Goal: Contribute content: Add original content to the website for others to see

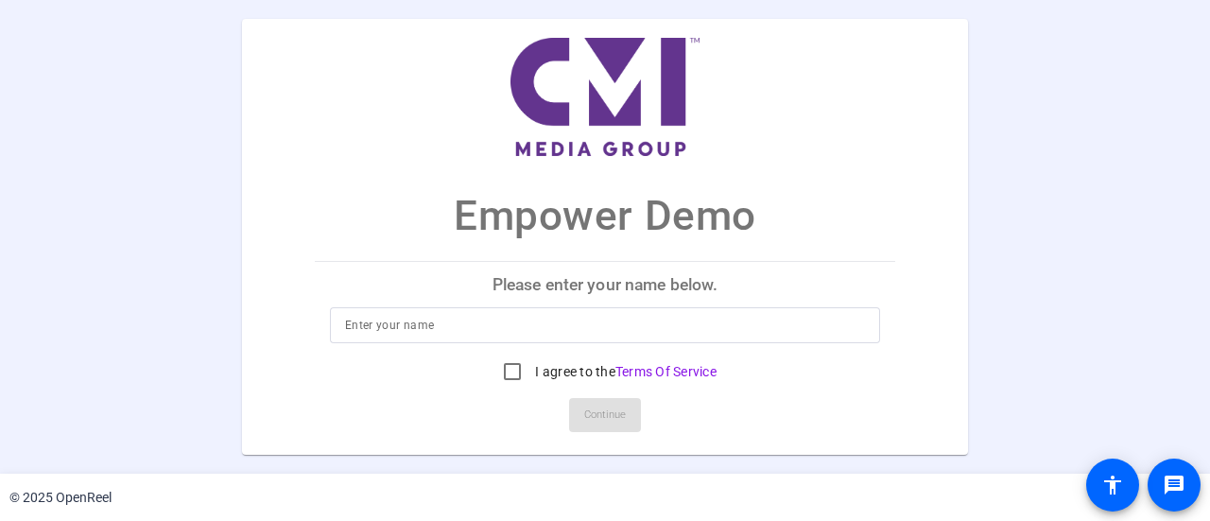
click at [480, 333] on input at bounding box center [605, 325] width 520 height 23
type input "[PERSON_NAME]"
click at [511, 368] on input "I agree to the Terms Of Service" at bounding box center [512, 372] width 38 height 38
checkbox input "true"
click at [601, 431] on span at bounding box center [605, 414] width 72 height 45
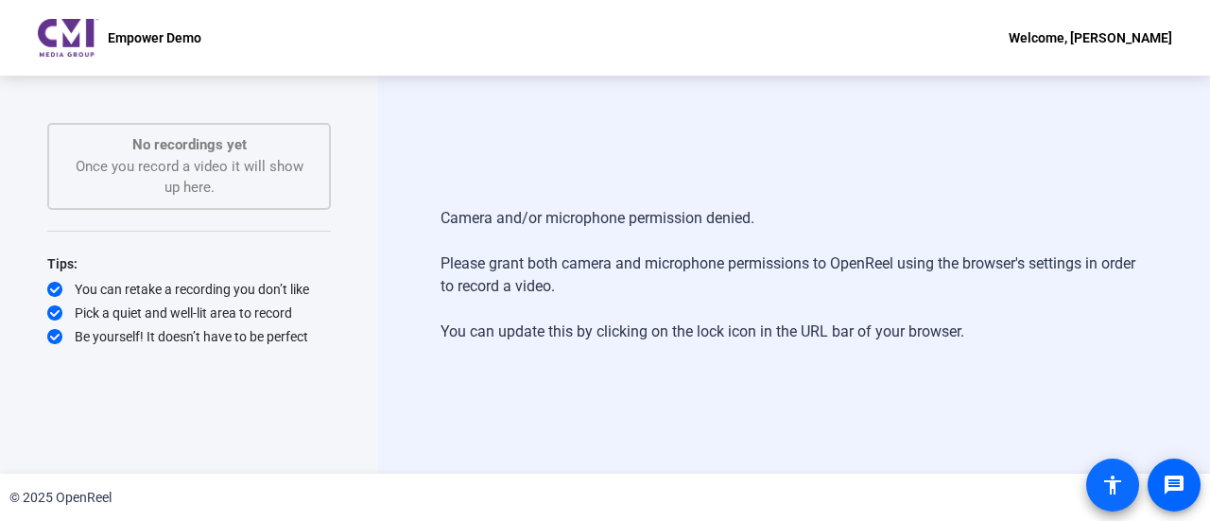
click at [1096, 489] on span at bounding box center [1112, 484] width 45 height 45
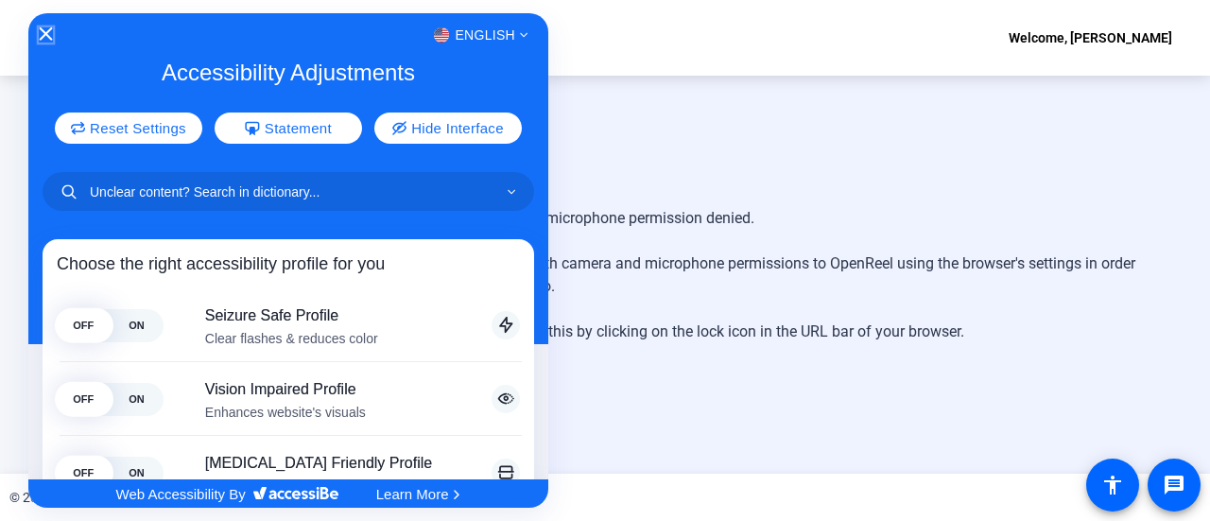
click at [43, 35] on icon "Close Accessibility Interface" at bounding box center [46, 33] width 13 height 13
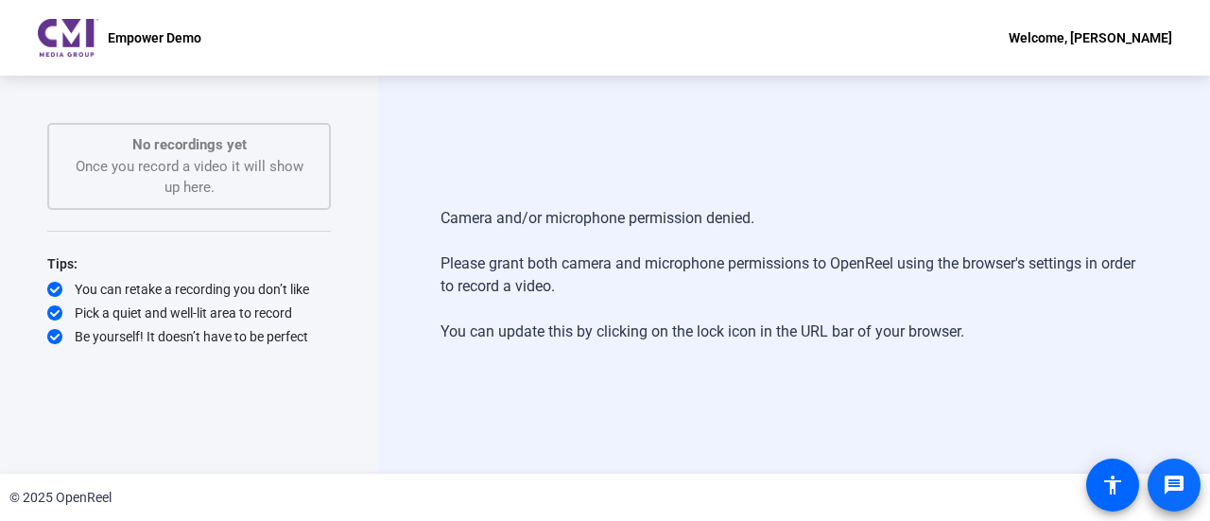
click at [1172, 482] on mat-icon "message" at bounding box center [1174, 485] width 23 height 23
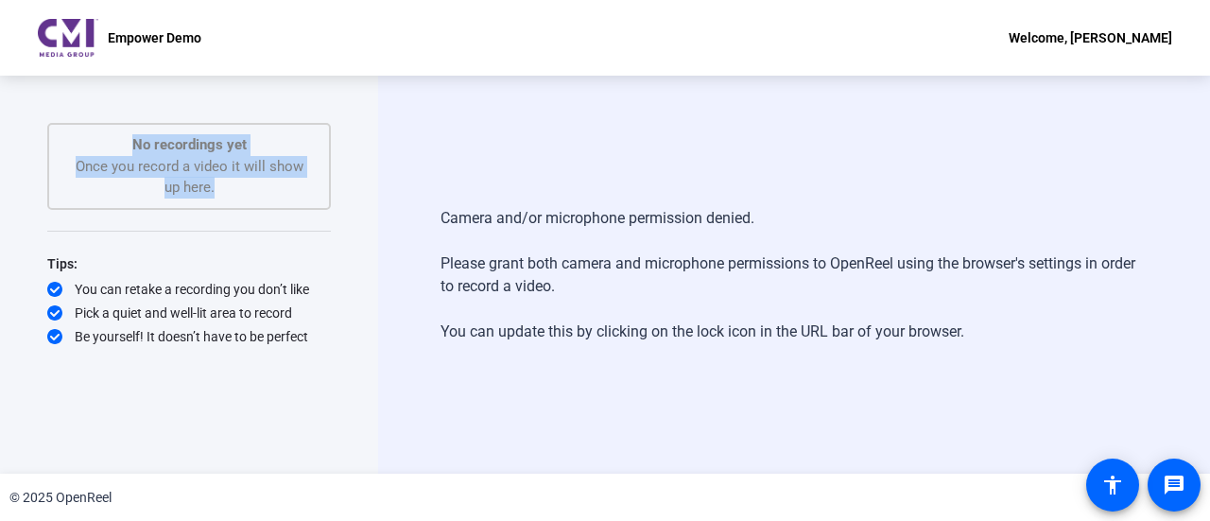
drag, startPoint x: 110, startPoint y: 134, endPoint x: 331, endPoint y: 235, distance: 243.2
click at [331, 235] on div "Start Recording No recordings yet Once you record a video it will show up here.…" at bounding box center [189, 275] width 378 height 398
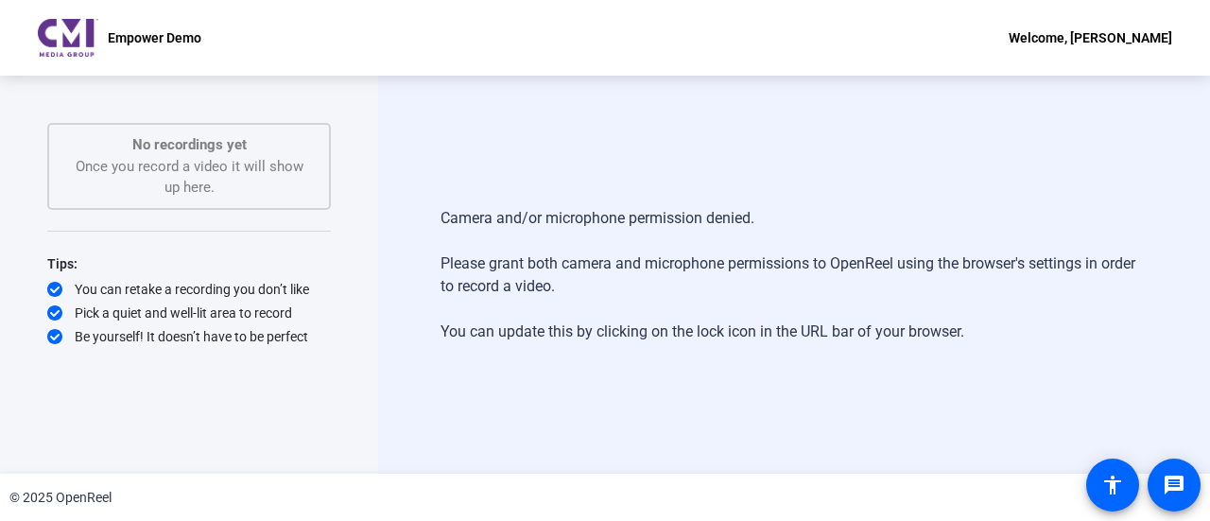
click at [438, 147] on div "Camera and/or microphone permission denied. Please grant both camera and microp…" at bounding box center [794, 275] width 832 height 398
drag, startPoint x: 446, startPoint y: 176, endPoint x: 1147, endPoint y: 413, distance: 739.6
click at [1147, 413] on div "Camera and/or microphone permission denied. Please grant both camera and microp…" at bounding box center [794, 275] width 832 height 398
click at [842, 312] on div "Camera and/or microphone permission denied. Please grant both camera and microp…" at bounding box center [794, 275] width 707 height 174
drag, startPoint x: 437, startPoint y: 193, endPoint x: 1129, endPoint y: 398, distance: 721.8
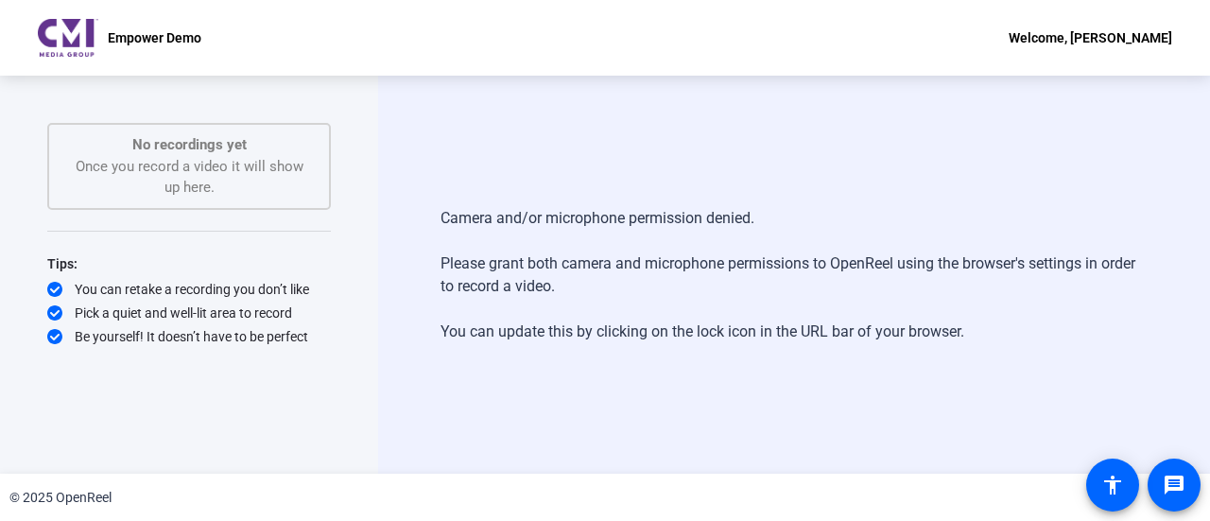
click at [1129, 398] on div "Camera and/or microphone permission denied. Please grant both camera and microp…" at bounding box center [794, 275] width 832 height 398
click at [846, 249] on div "Camera and/or microphone permission denied. Please grant both camera and microp…" at bounding box center [794, 275] width 707 height 174
click at [551, 150] on div "Camera and/or microphone permission denied. Please grant both camera and microp…" at bounding box center [794, 275] width 832 height 398
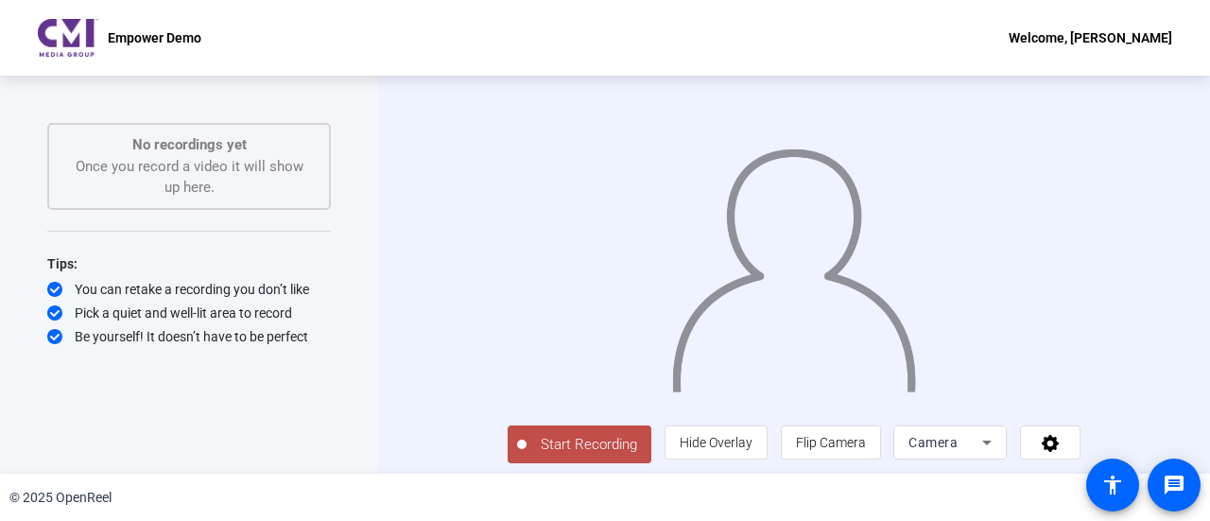
scroll to position [42, 0]
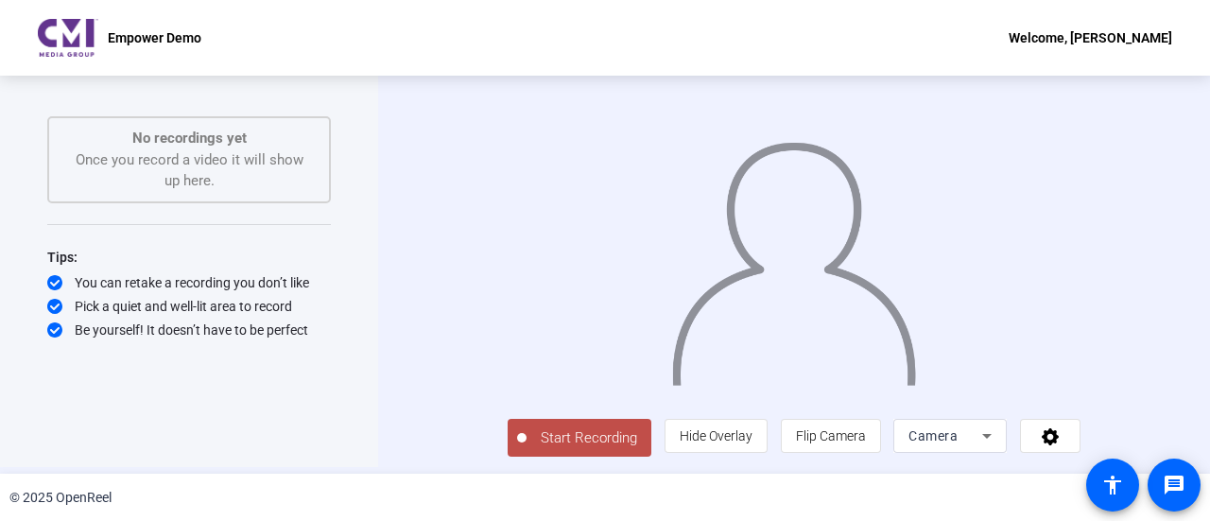
click at [958, 434] on span "Camera" at bounding box center [933, 435] width 49 height 15
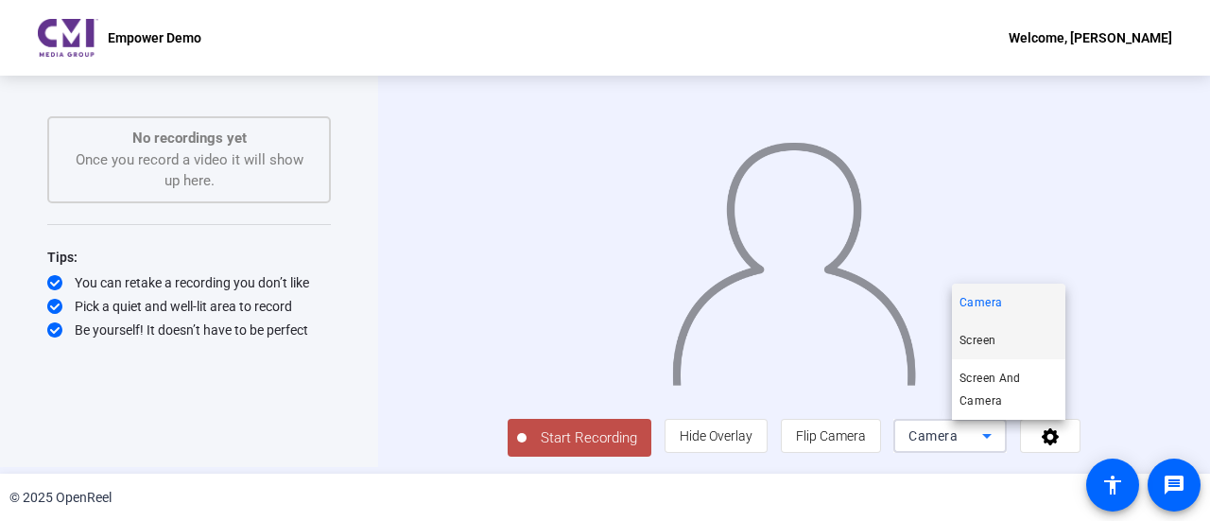
click at [1007, 341] on mat-option "Screen" at bounding box center [1008, 340] width 113 height 38
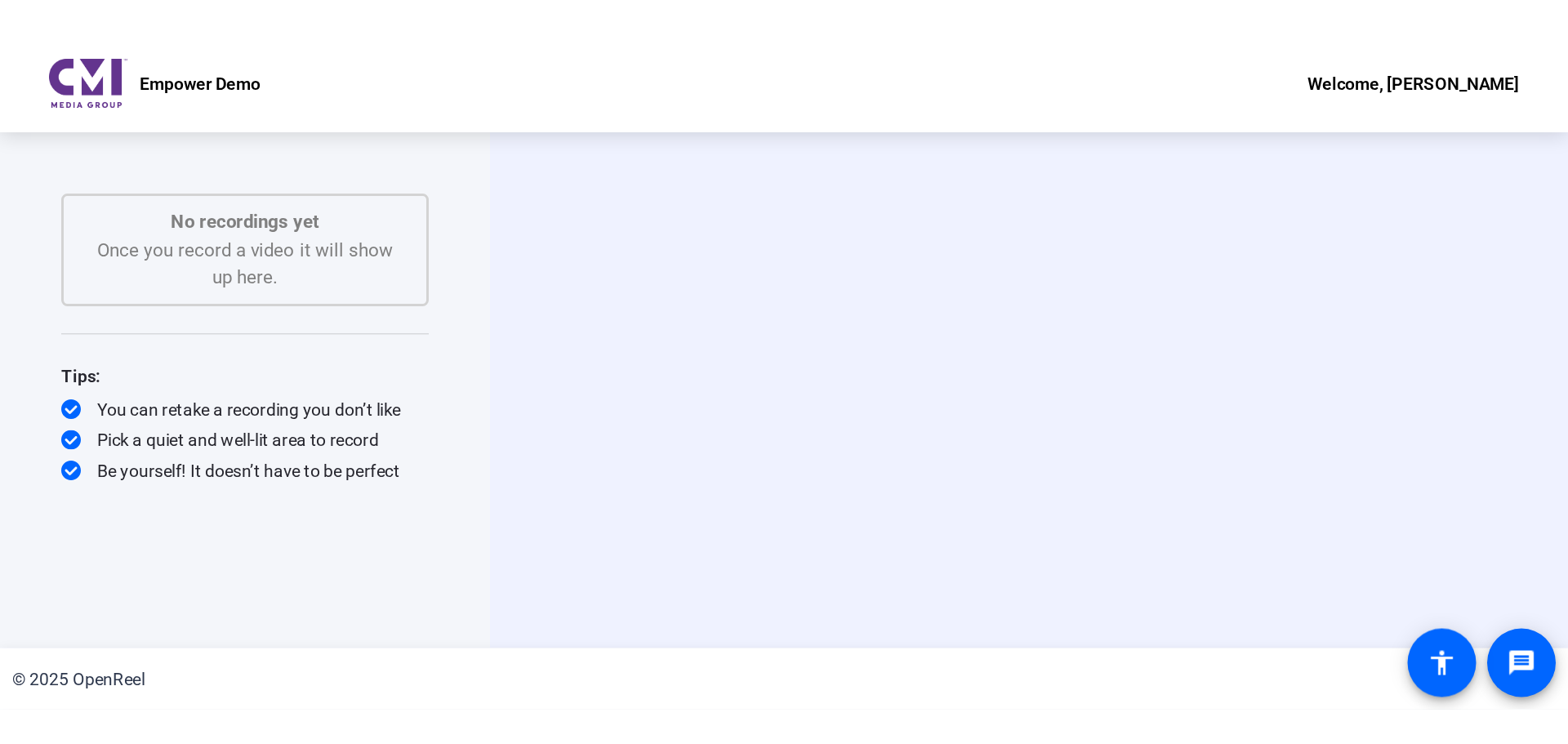
scroll to position [0, 0]
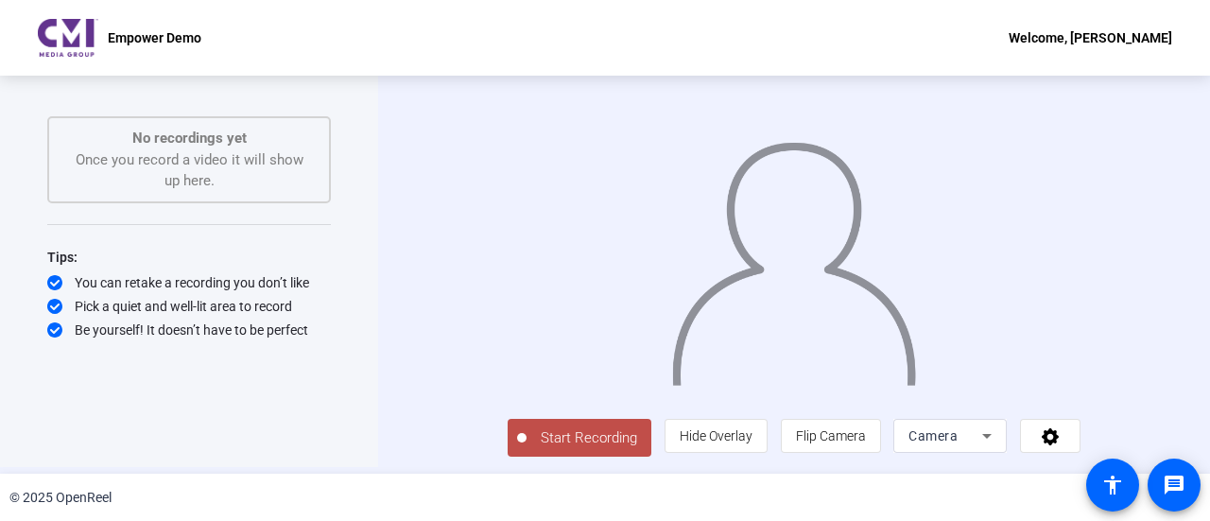
scroll to position [42, 0]
click at [958, 435] on span "Camera" at bounding box center [933, 435] width 49 height 15
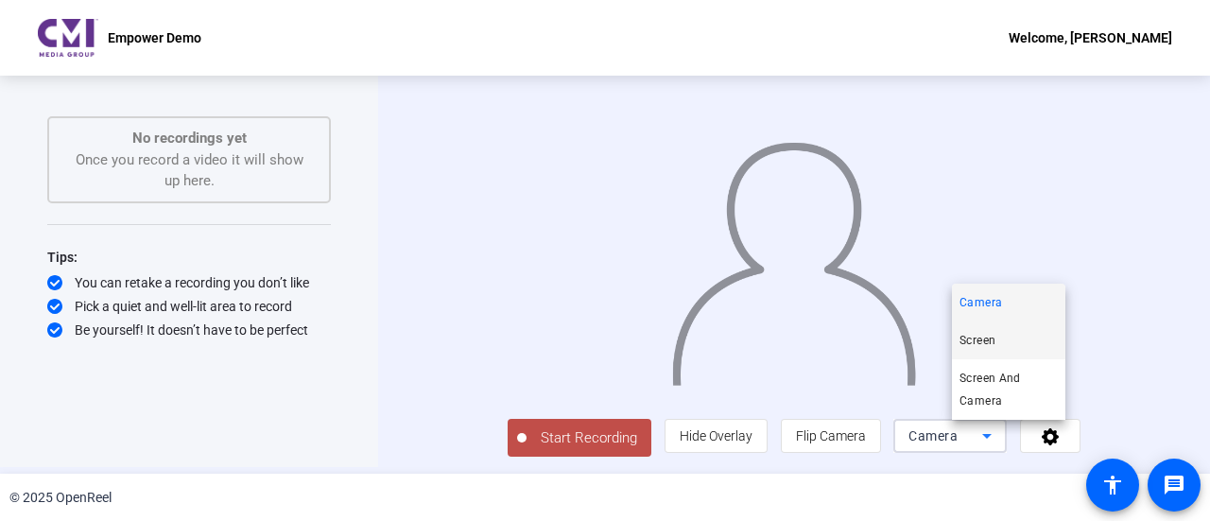
click at [1018, 343] on mat-option "Screen" at bounding box center [1008, 340] width 113 height 38
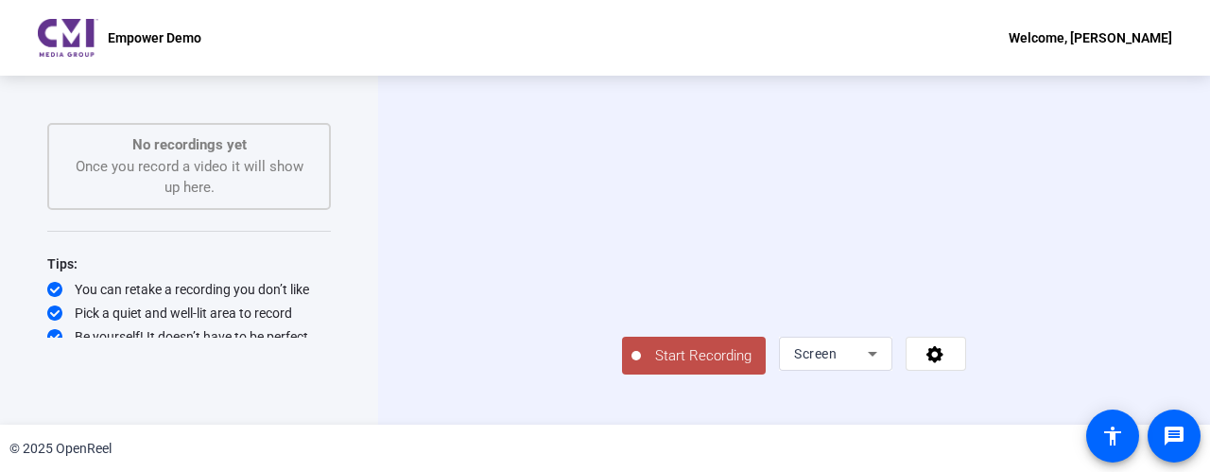
scroll to position [66, 0]
click at [641, 367] on span "Start Recording" at bounding box center [703, 356] width 125 height 22
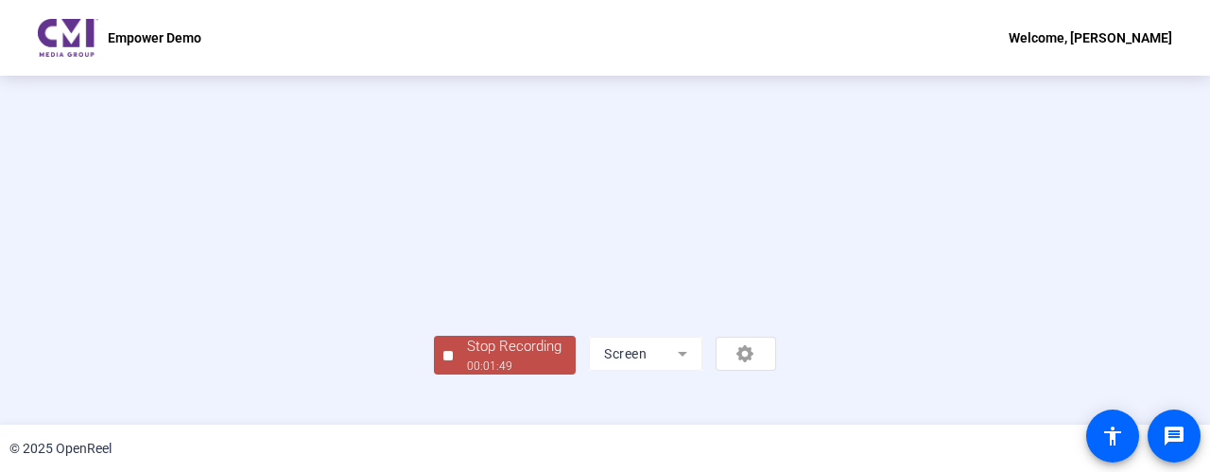
scroll to position [157, 0]
click at [467, 357] on div "Stop Recording" at bounding box center [514, 347] width 95 height 22
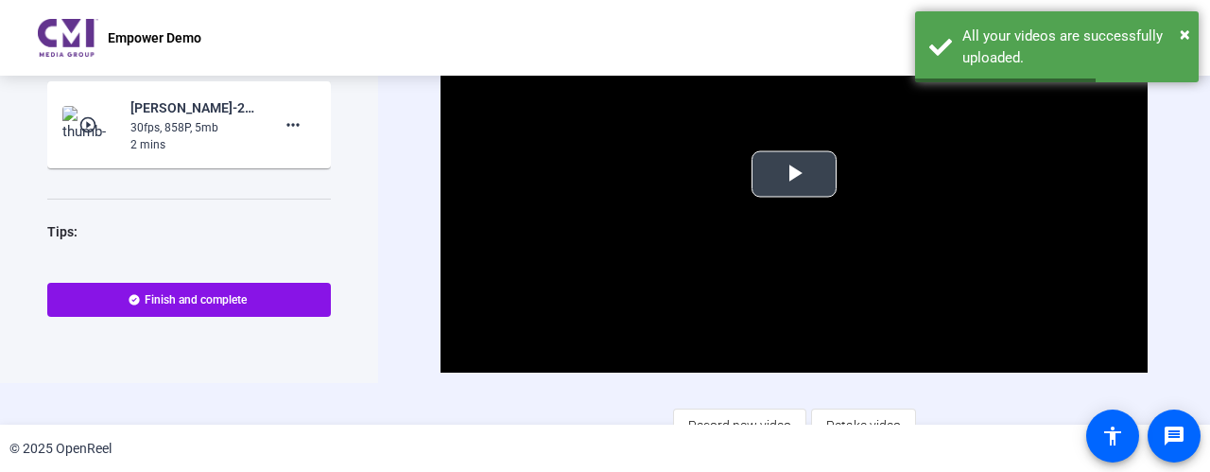
scroll to position [62, 0]
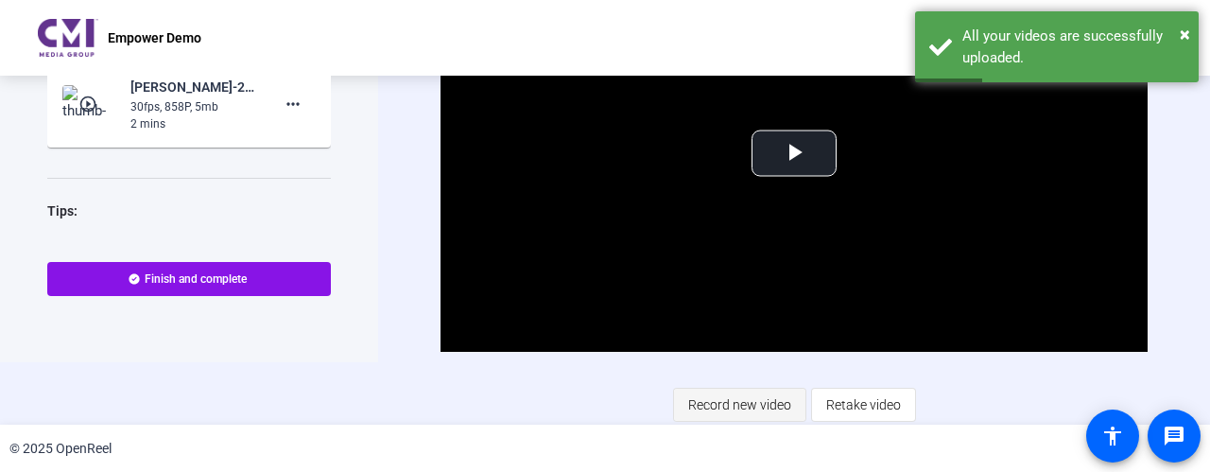
click at [713, 393] on span "Record new video" at bounding box center [739, 405] width 103 height 36
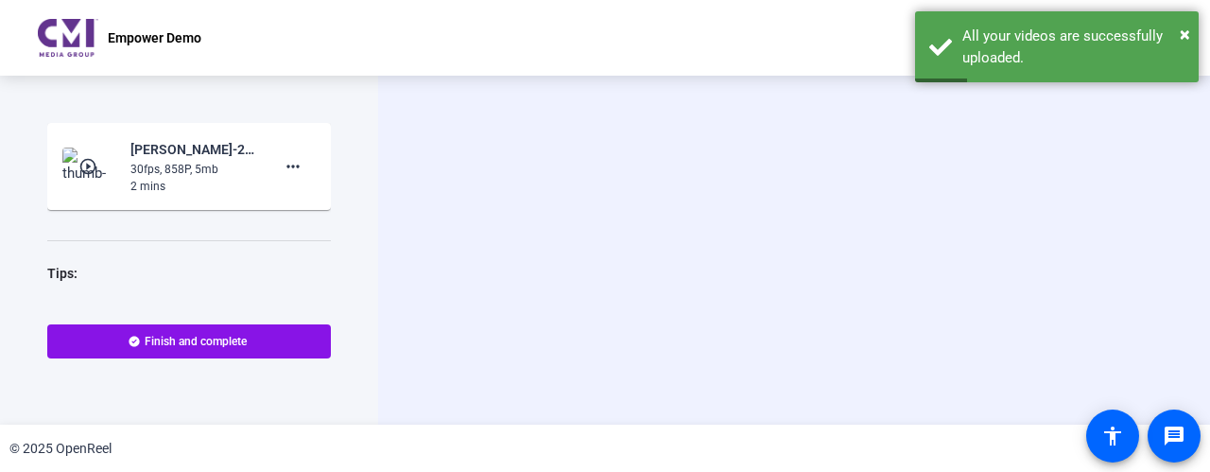
scroll to position [0, 0]
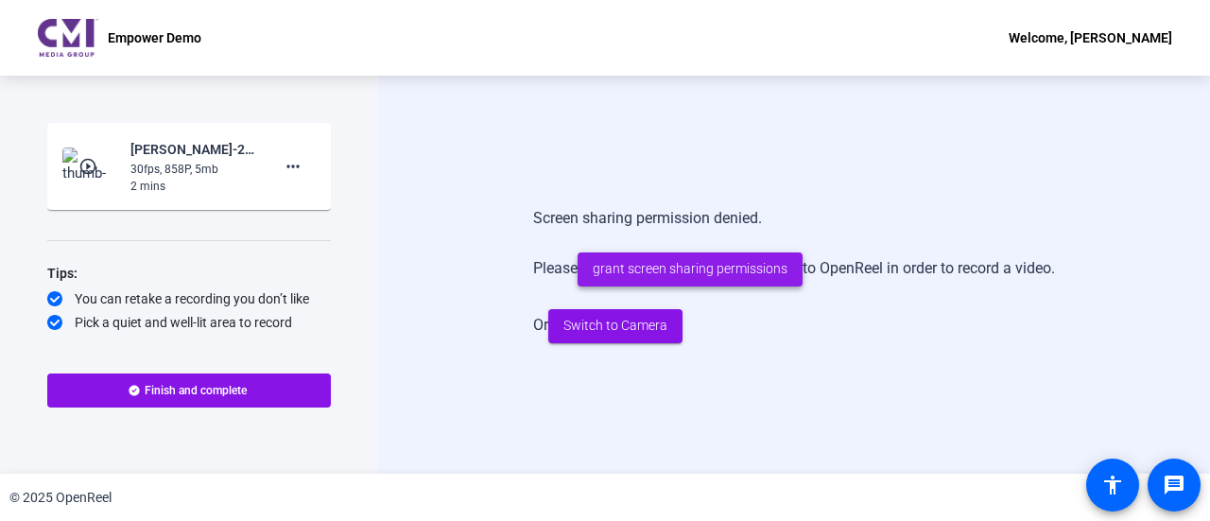
click at [694, 279] on span "grant screen sharing permissions" at bounding box center [690, 269] width 195 height 20
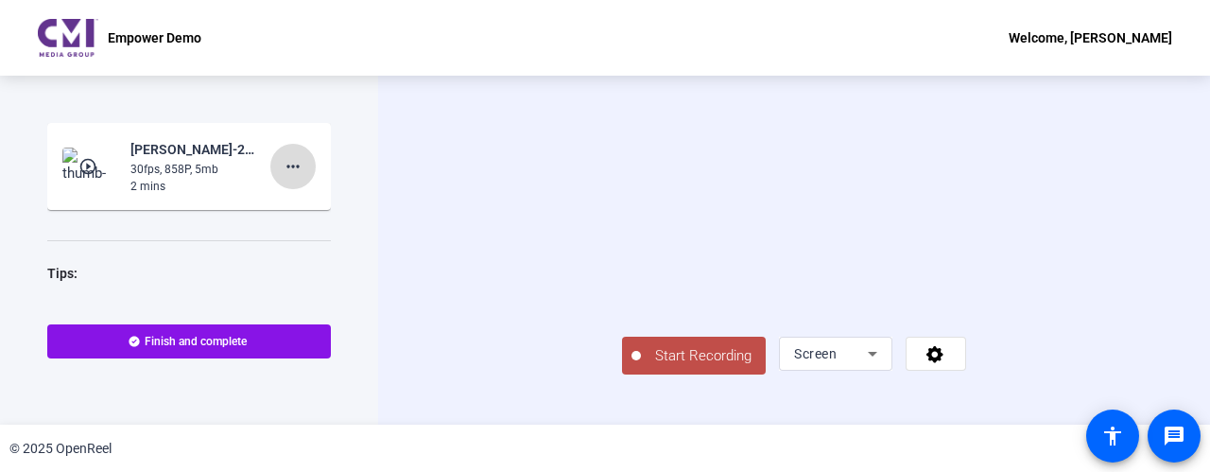
click at [282, 169] on mat-icon "more_horiz" at bounding box center [293, 166] width 23 height 23
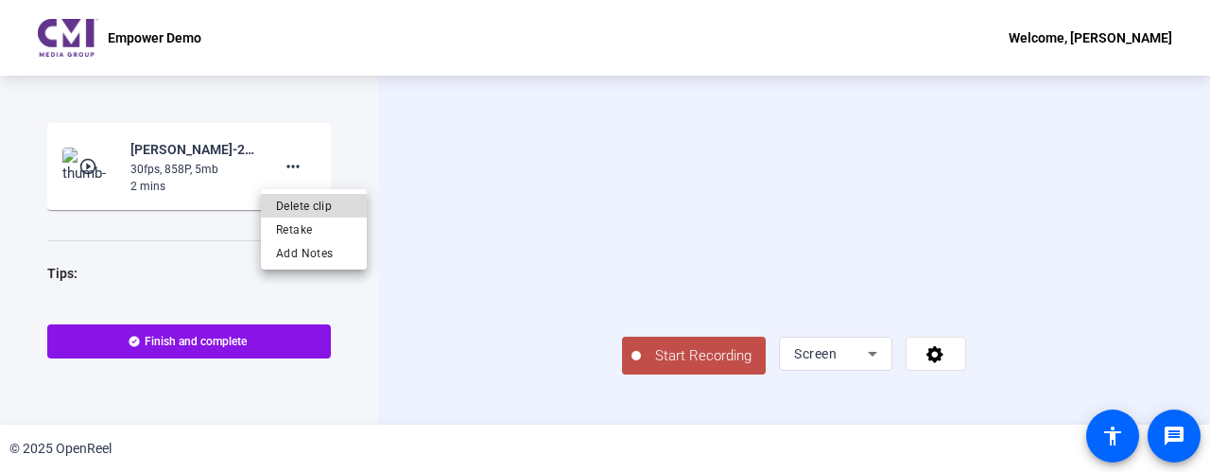
click at [327, 207] on span "Delete clip" at bounding box center [314, 206] width 76 height 23
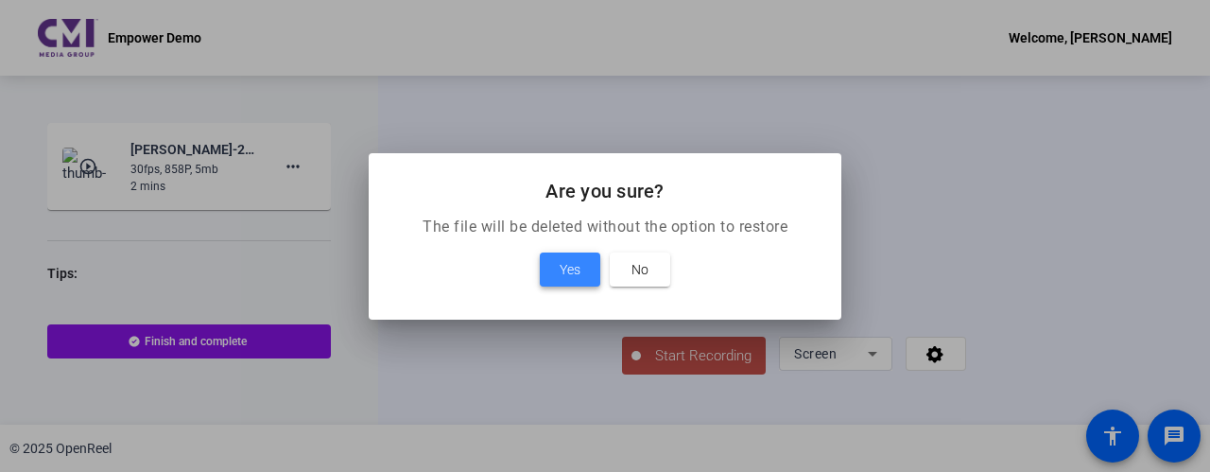
click at [557, 275] on span at bounding box center [570, 269] width 61 height 45
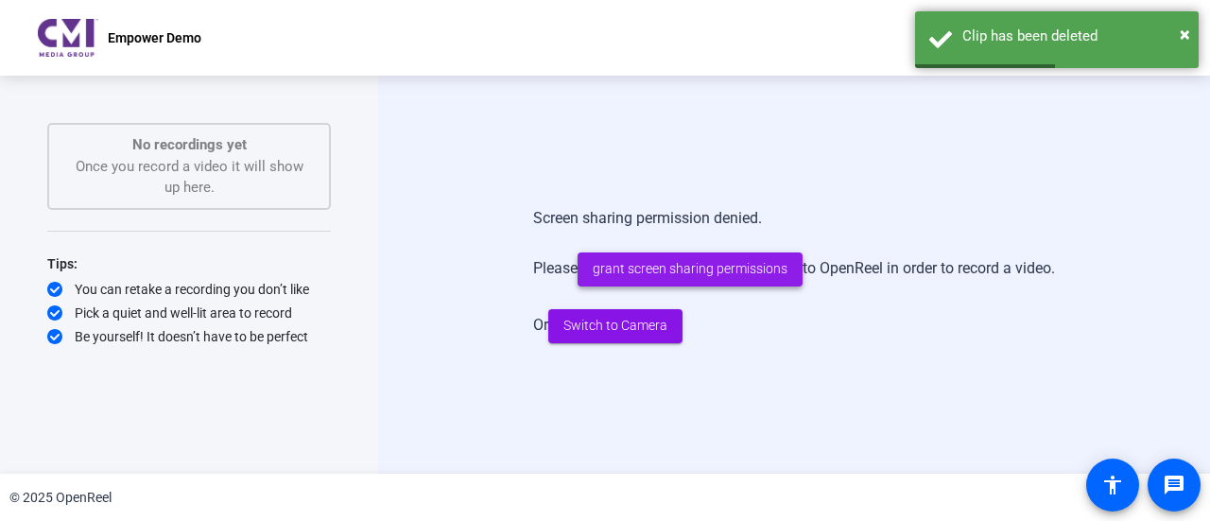
click at [740, 277] on span "grant screen sharing permissions" at bounding box center [690, 269] width 195 height 20
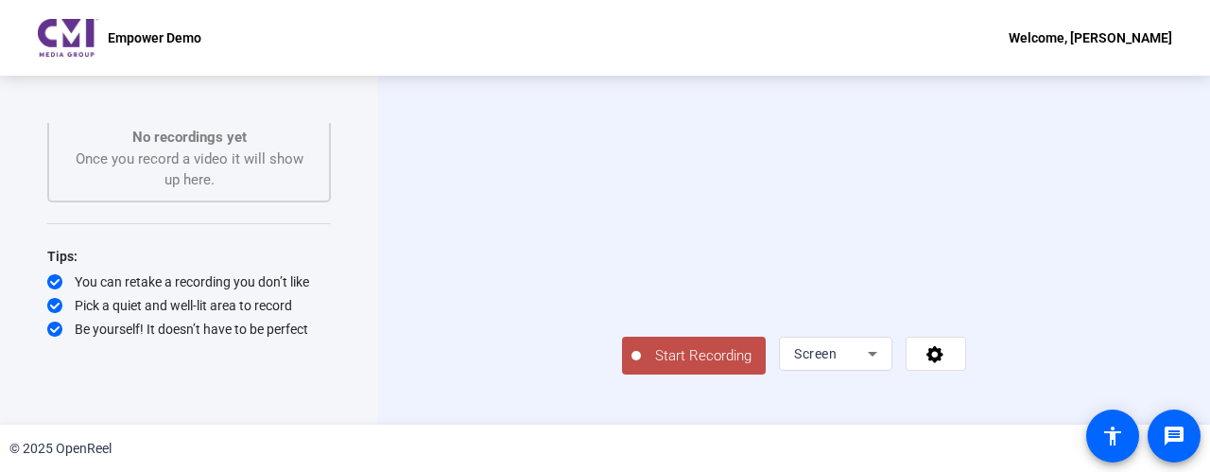
scroll to position [66, 0]
click at [641, 367] on span "Start Recording" at bounding box center [703, 356] width 125 height 22
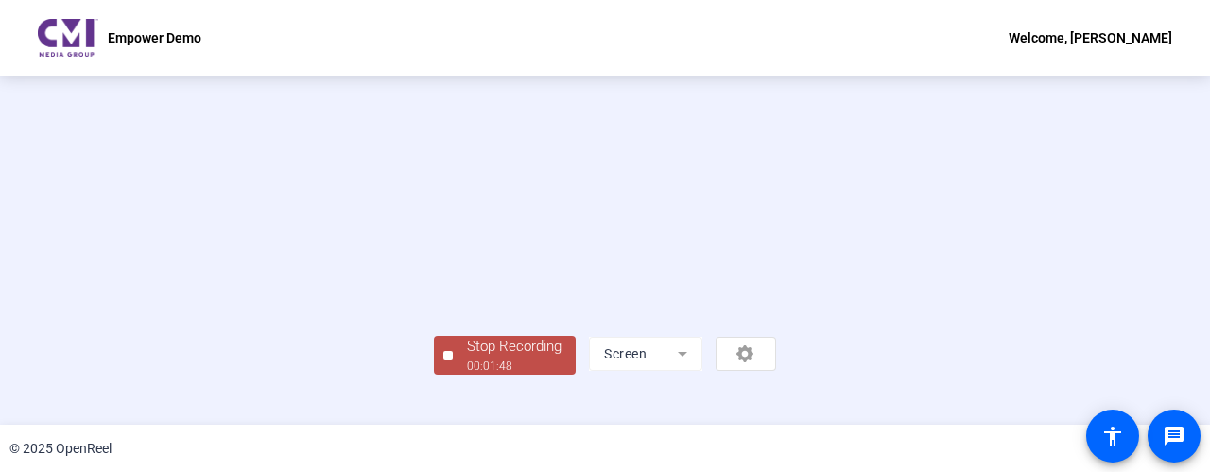
scroll to position [157, 0]
click at [467, 374] on div "00:01:49" at bounding box center [514, 365] width 95 height 17
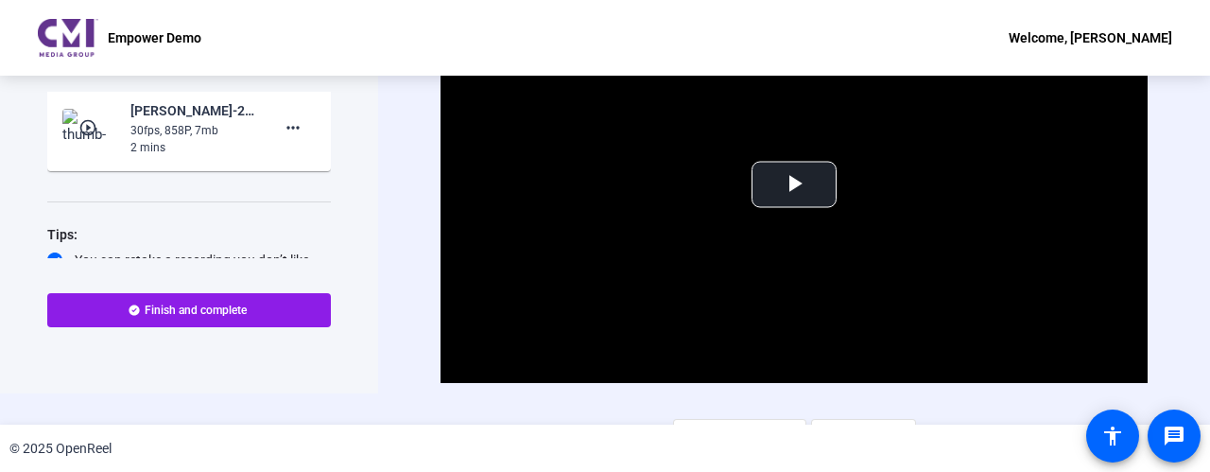
scroll to position [62, 0]
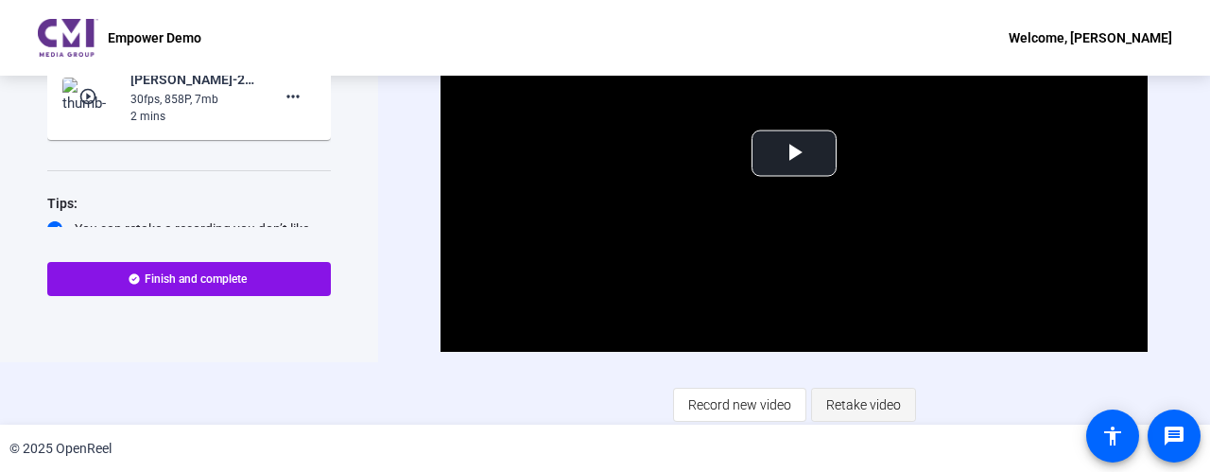
click at [830, 407] on span "Retake video" at bounding box center [863, 405] width 75 height 36
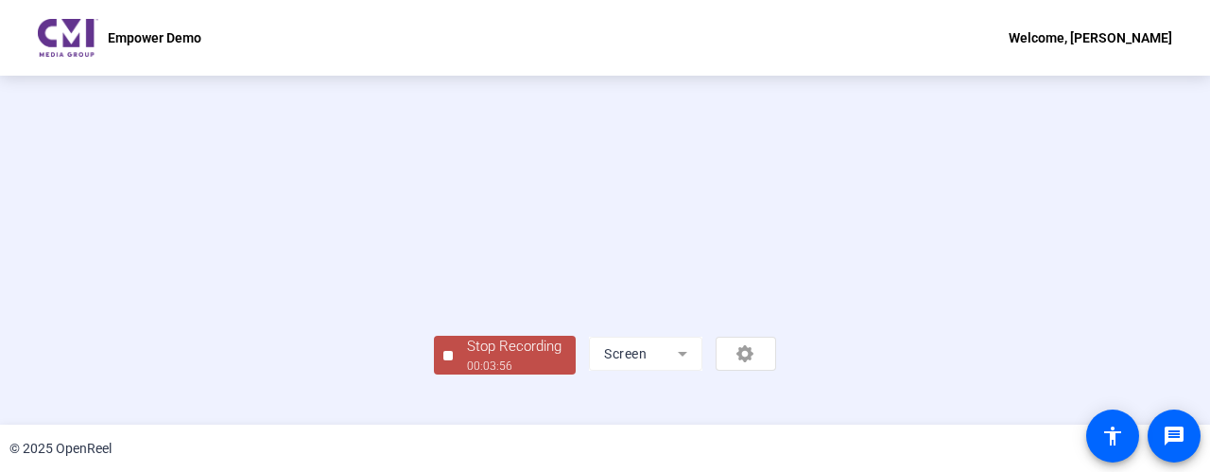
scroll to position [157, 0]
click at [467, 357] on div "Stop Recording" at bounding box center [514, 347] width 95 height 22
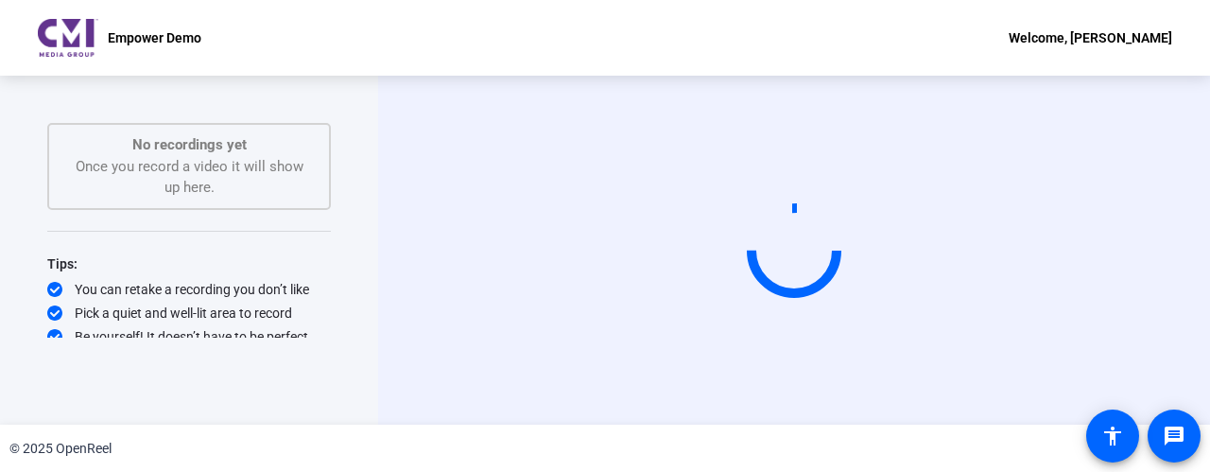
scroll to position [0, 0]
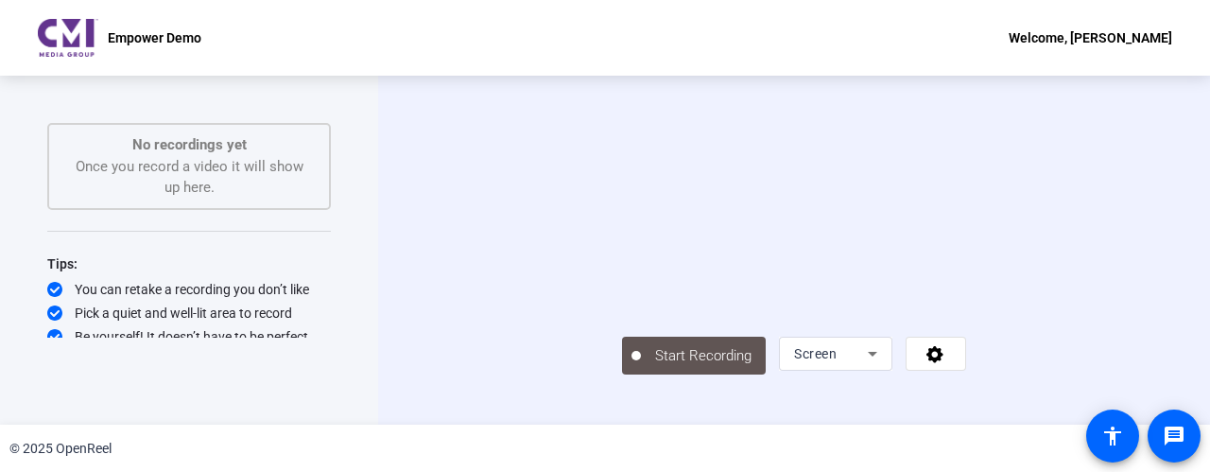
click at [123, 162] on div "No recordings yet Once you record a video it will show up here." at bounding box center [189, 166] width 242 height 64
drag, startPoint x: 166, startPoint y: 154, endPoint x: 265, endPoint y: 187, distance: 103.7
click at [265, 187] on div "No recordings yet Once you record a video it will show up here." at bounding box center [189, 166] width 242 height 64
click at [206, 167] on div "No recordings yet Once you record a video it will show up here." at bounding box center [189, 166] width 242 height 64
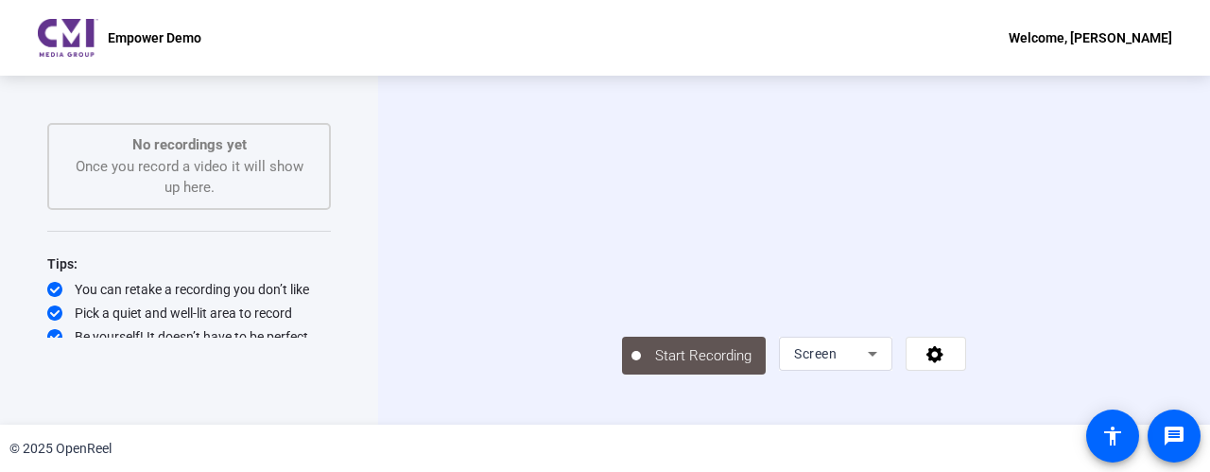
click at [622, 185] on video at bounding box center [794, 222] width 344 height 193
click at [639, 285] on video at bounding box center [794, 222] width 344 height 193
drag, startPoint x: 645, startPoint y: 164, endPoint x: 908, endPoint y: 261, distance: 280.3
click at [908, 261] on video at bounding box center [794, 222] width 344 height 193
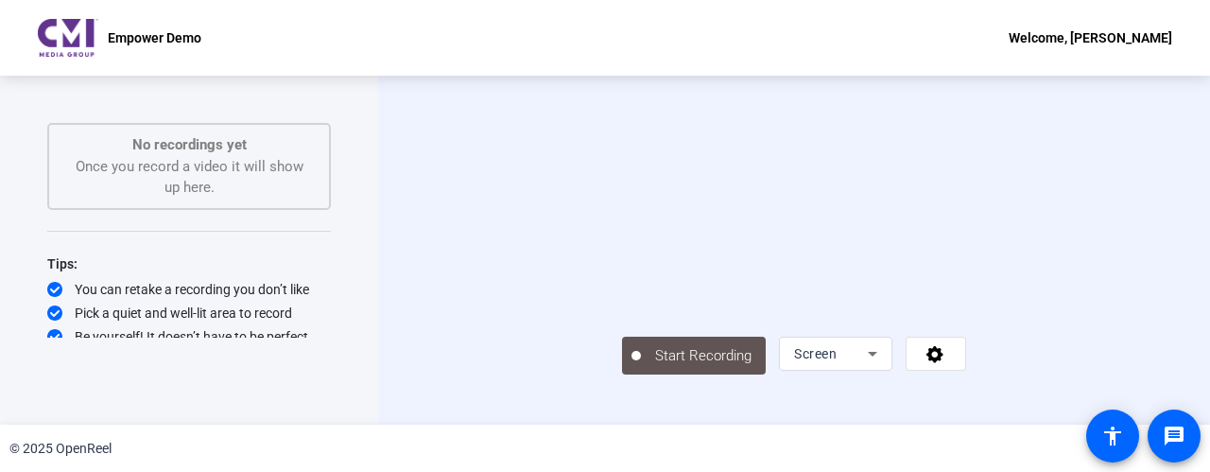
click at [764, 222] on video at bounding box center [794, 222] width 344 height 193
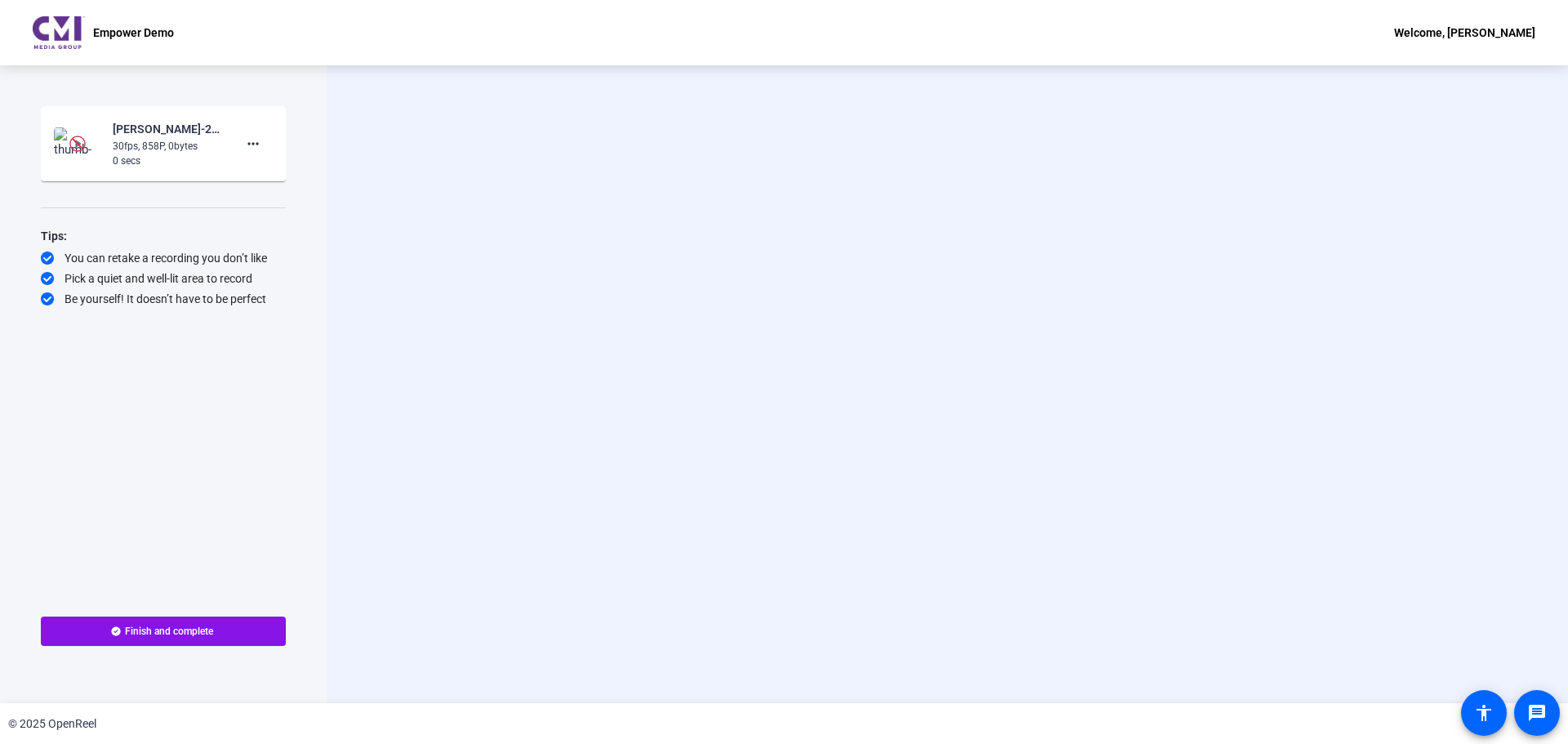
click at [184, 142] on div "30fps, 858P, 0bytes" at bounding box center [167, 146] width 110 height 15
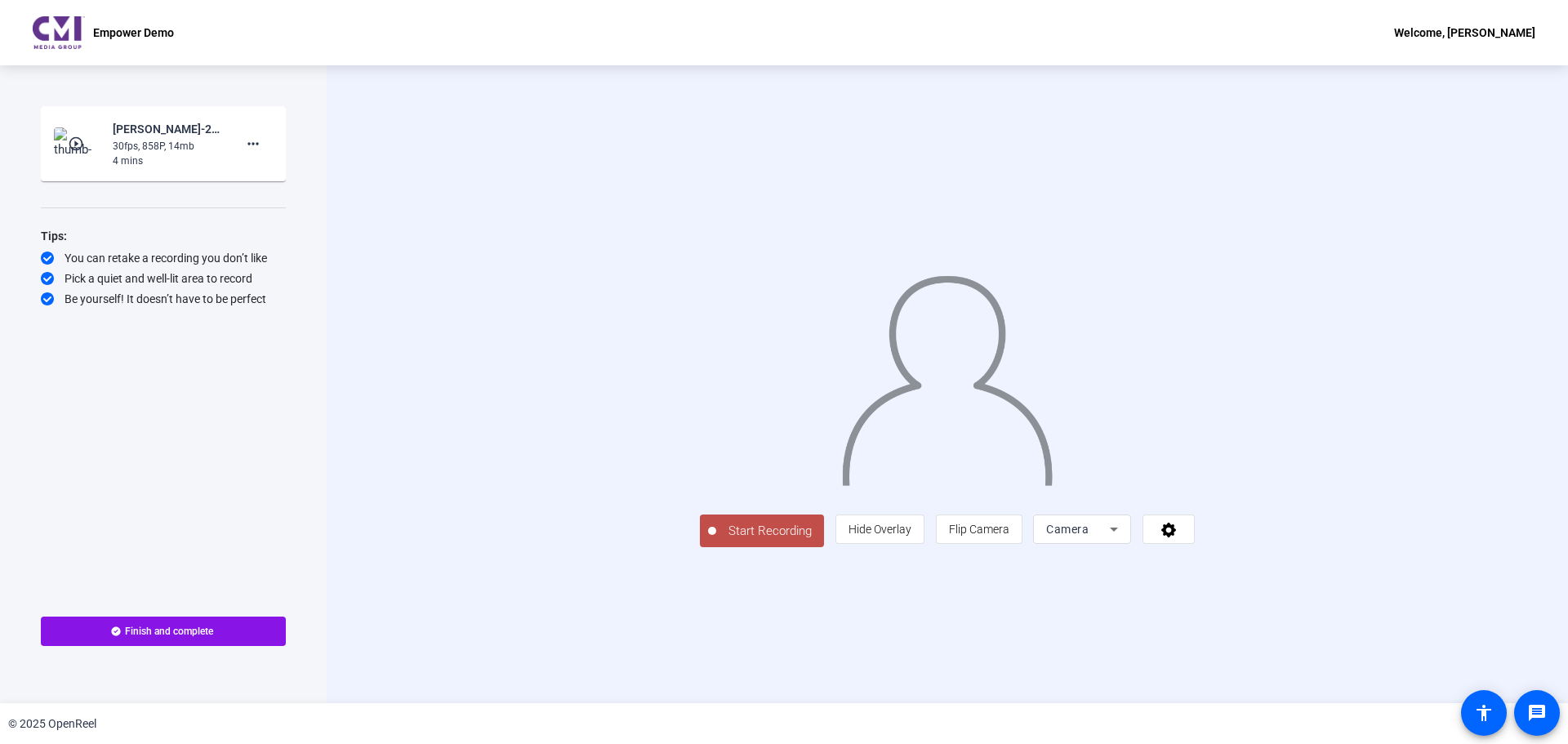
click at [90, 134] on img at bounding box center [78, 143] width 48 height 33
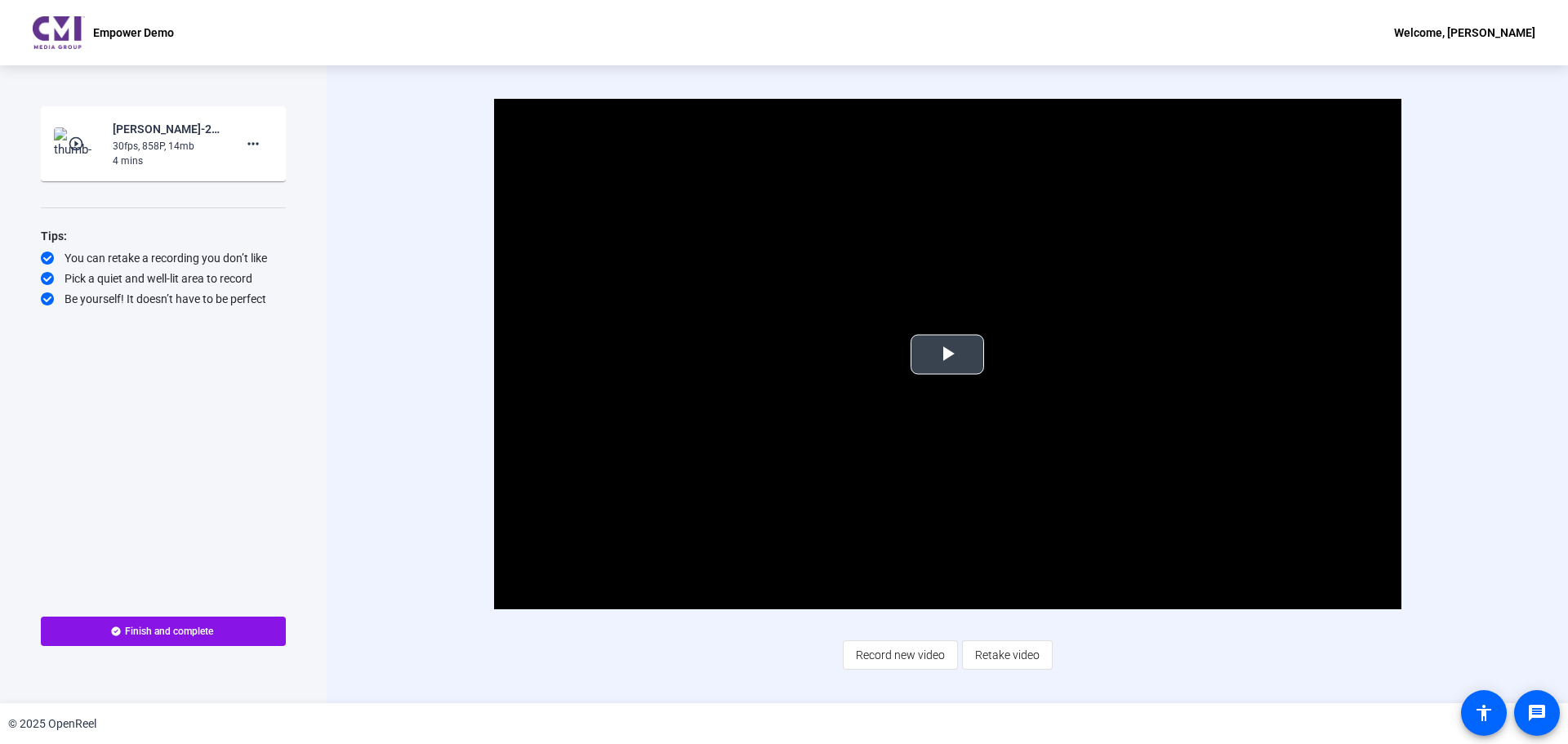
click at [948, 354] on span "Video Player" at bounding box center [948, 354] width 0 height 0
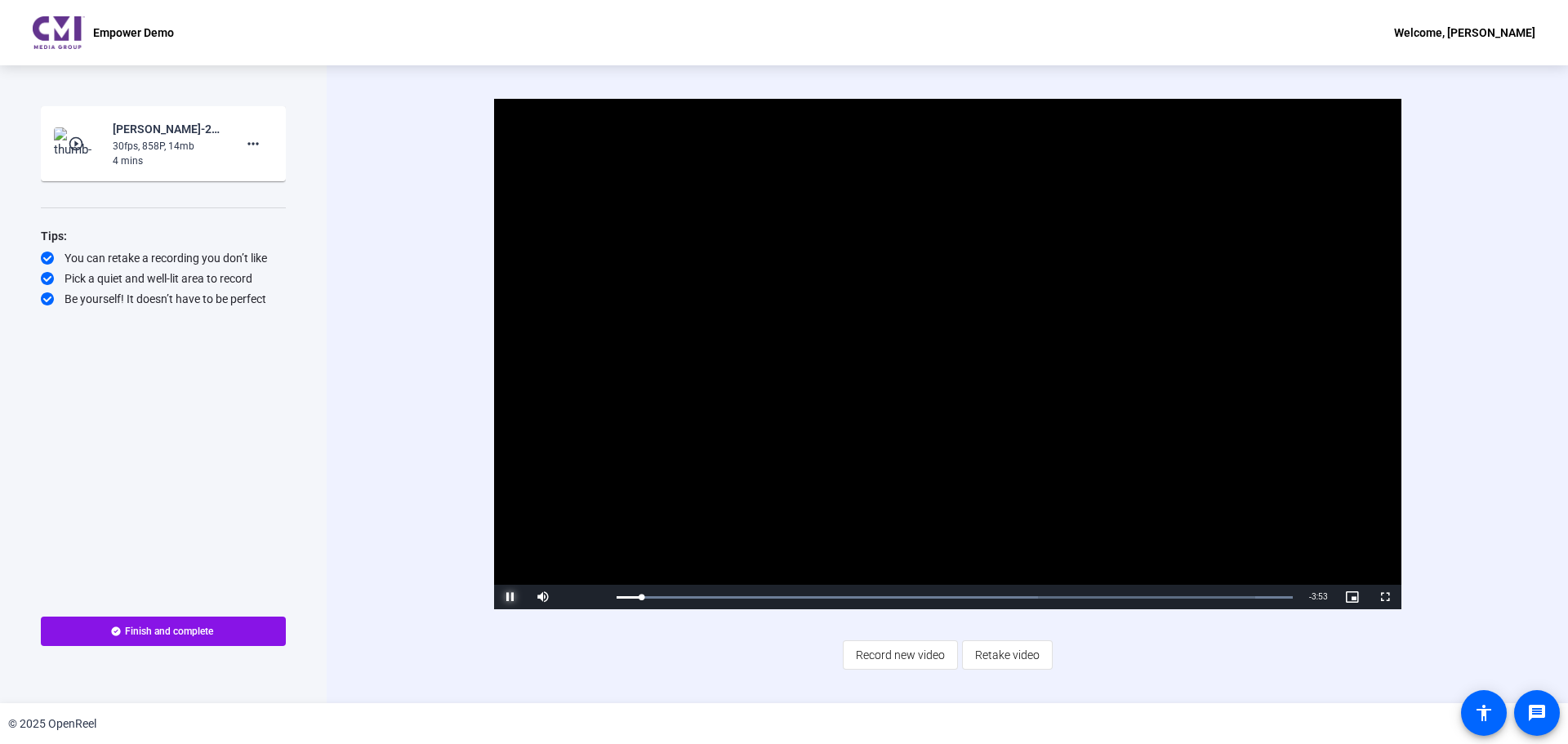
click at [507, 597] on span "Video Player" at bounding box center [511, 597] width 33 height 0
click at [617, 598] on div "Loaded : 100.00% 0:00 0:00" at bounding box center [955, 597] width 676 height 4
click at [501, 597] on span "Video Player" at bounding box center [511, 597] width 33 height 0
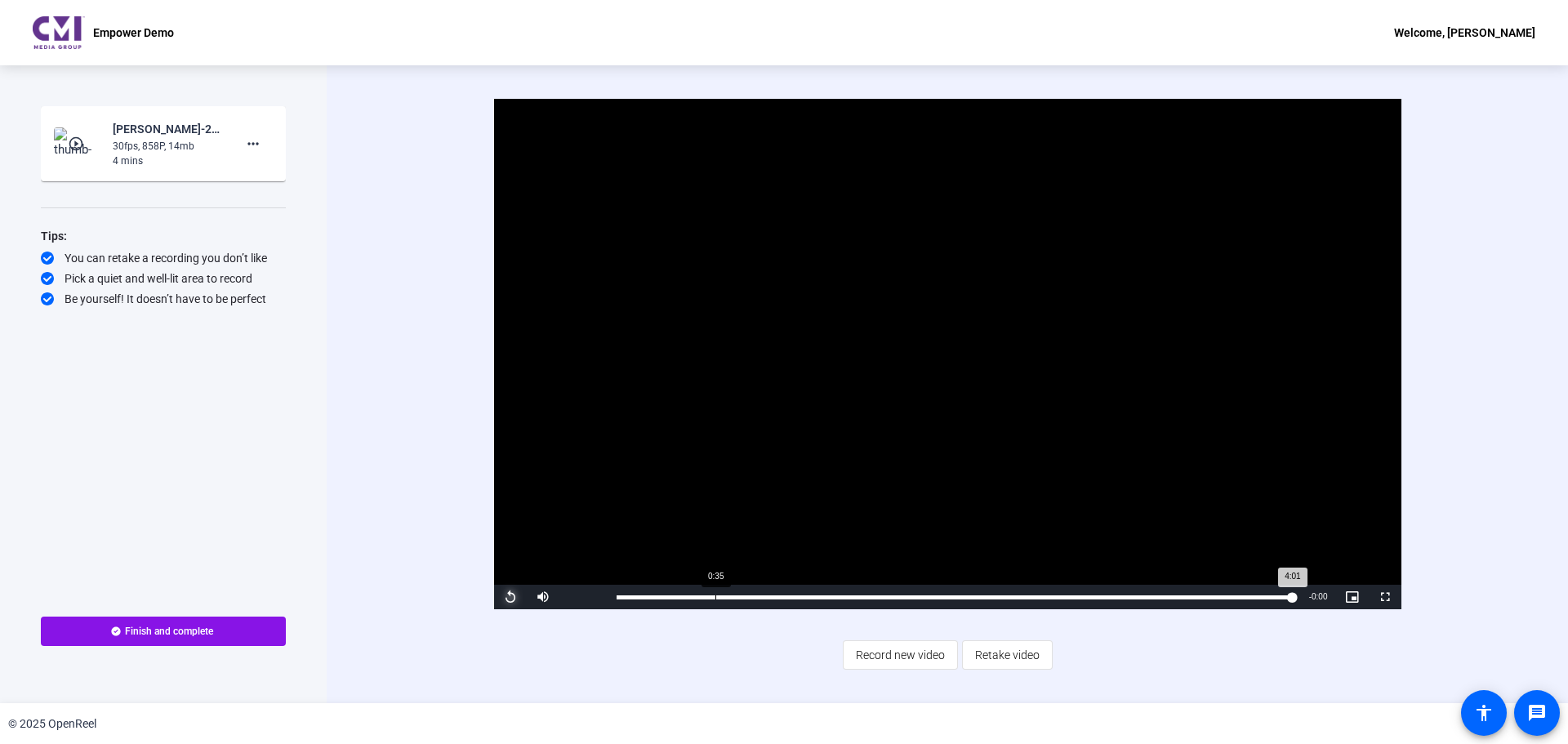
click at [715, 597] on div "0:35" at bounding box center [715, 597] width 1 height 4
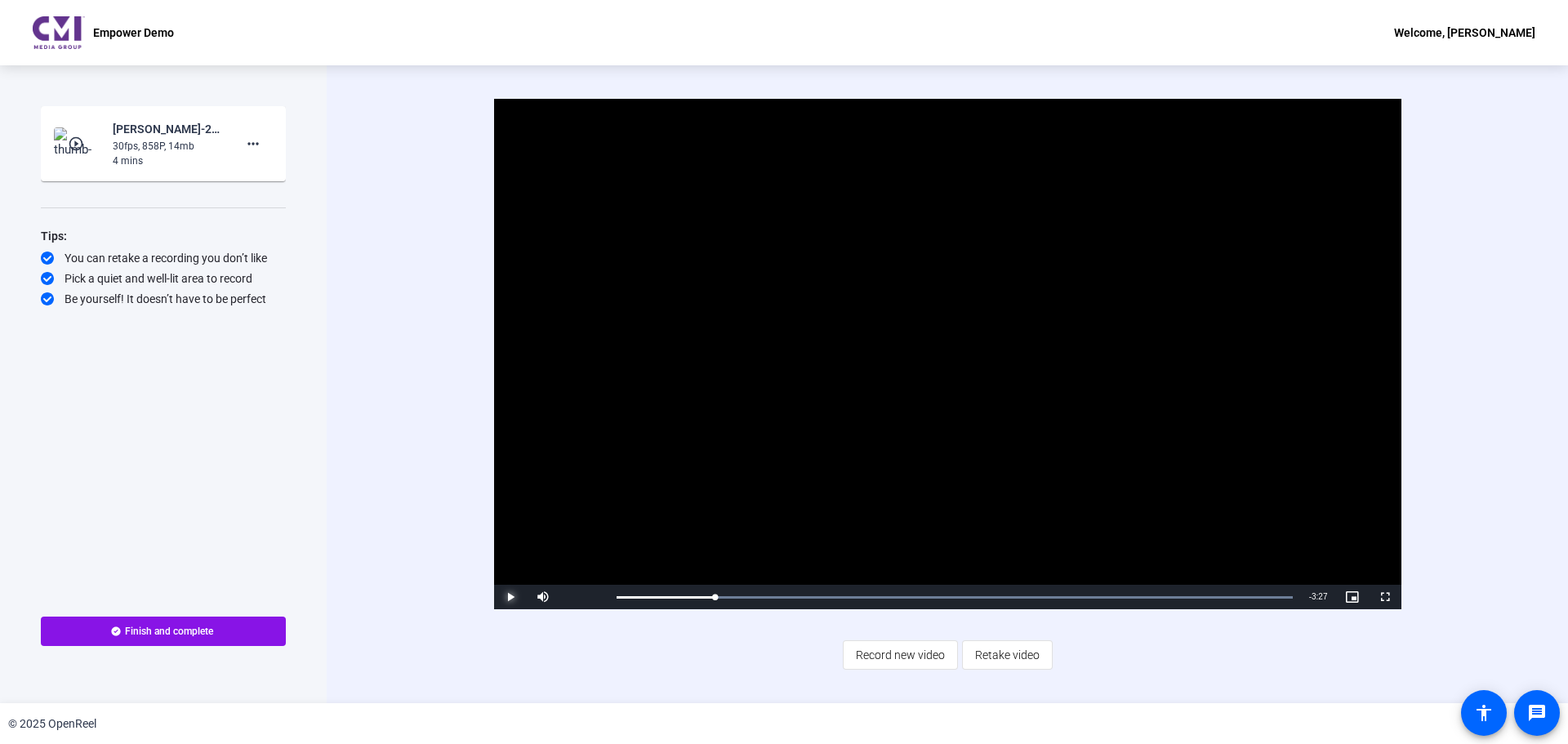
click at [515, 597] on span "Video Player" at bounding box center [511, 597] width 33 height 0
click at [508, 597] on span "Video Player" at bounding box center [511, 597] width 33 height 0
click at [618, 598] on div "Loaded : 100.00% 0:00 0:40" at bounding box center [955, 597] width 676 height 4
click at [505, 597] on span "Video Player" at bounding box center [511, 597] width 33 height 0
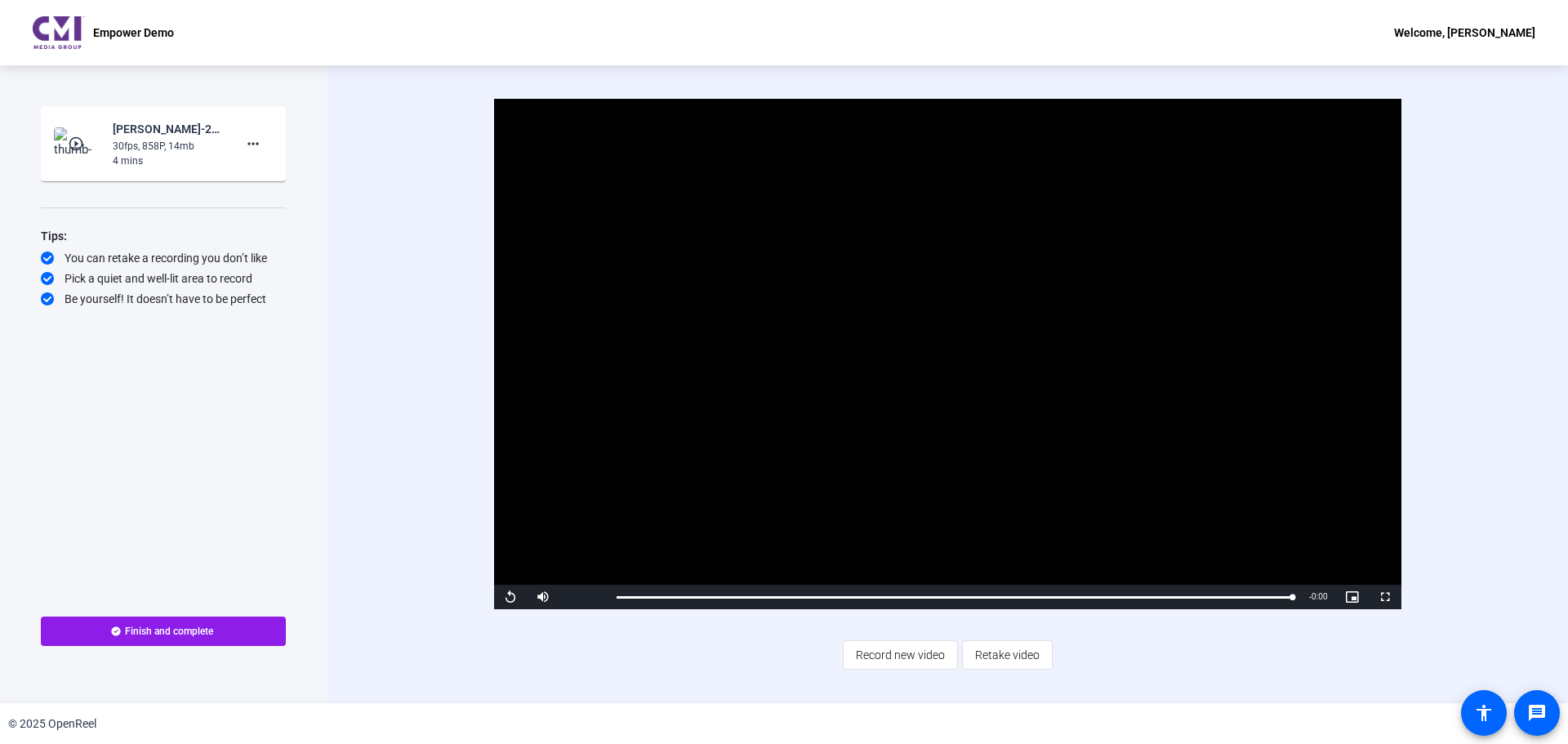
click at [134, 622] on span at bounding box center [163, 631] width 245 height 39
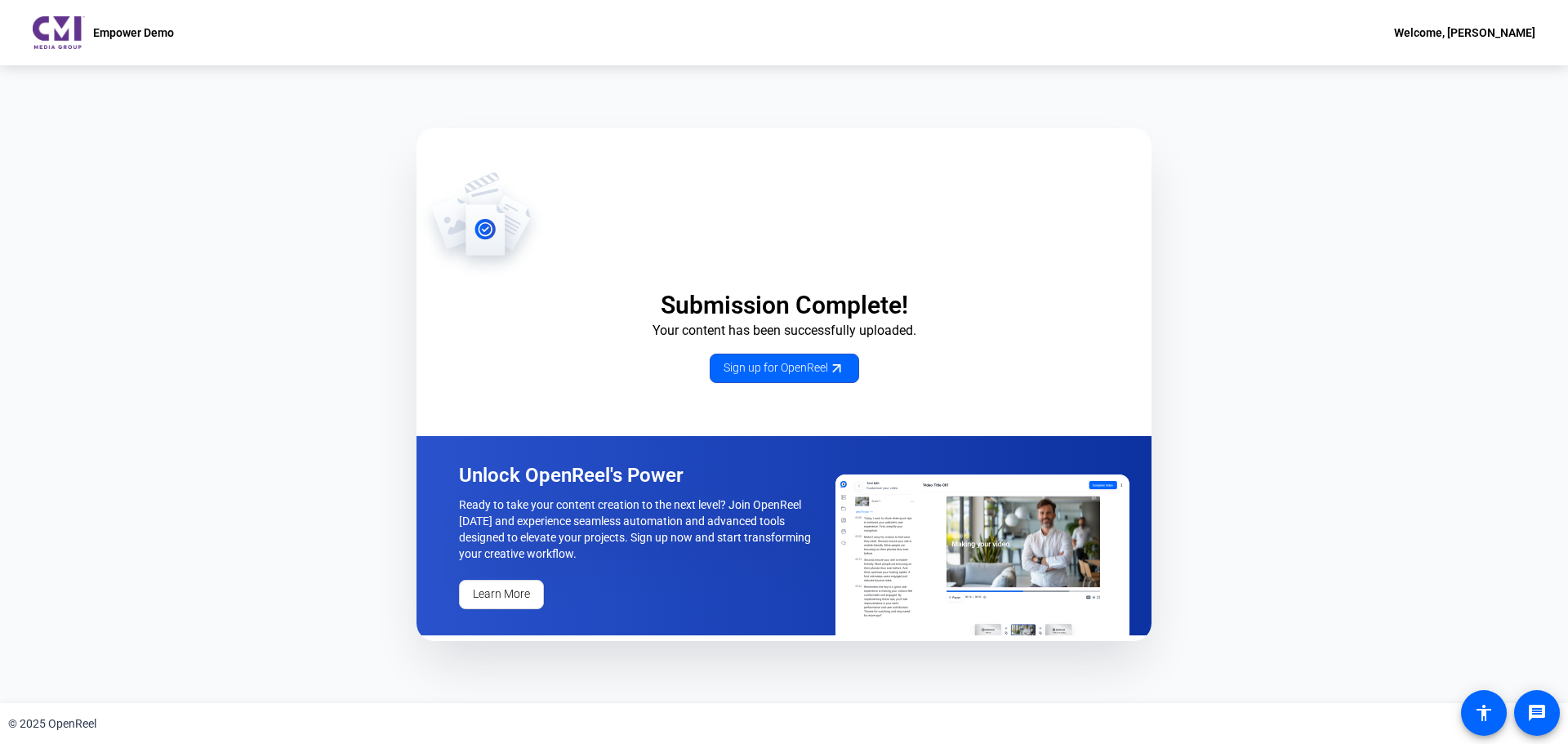
click at [626, 628] on div "Unlock OpenReel's Power Ready to take your content creation to the next level? …" at bounding box center [784, 536] width 735 height 200
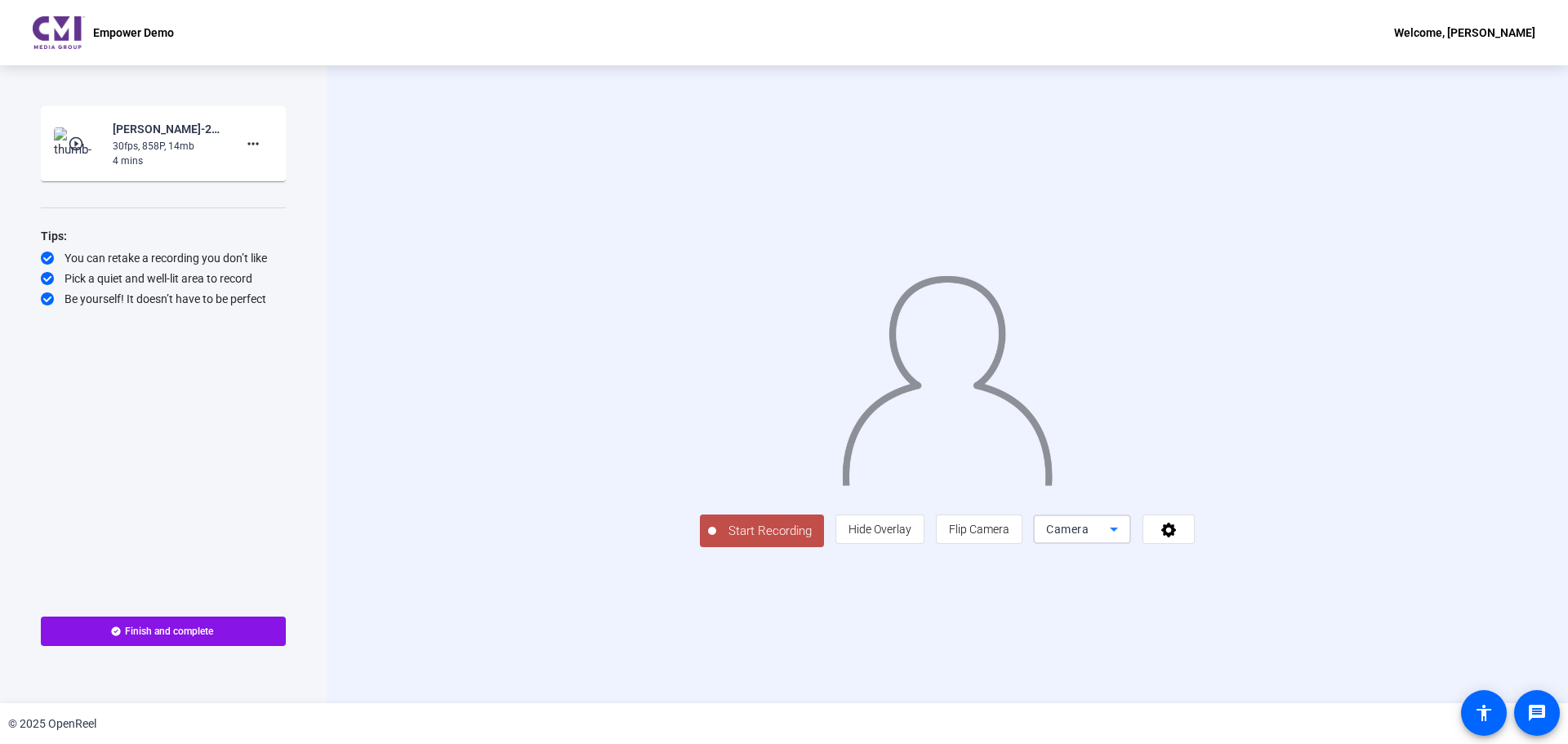
click at [1110, 539] on div "Camera" at bounding box center [1078, 529] width 64 height 20
click at [1282, 566] on mat-option "Screen" at bounding box center [1288, 563] width 98 height 33
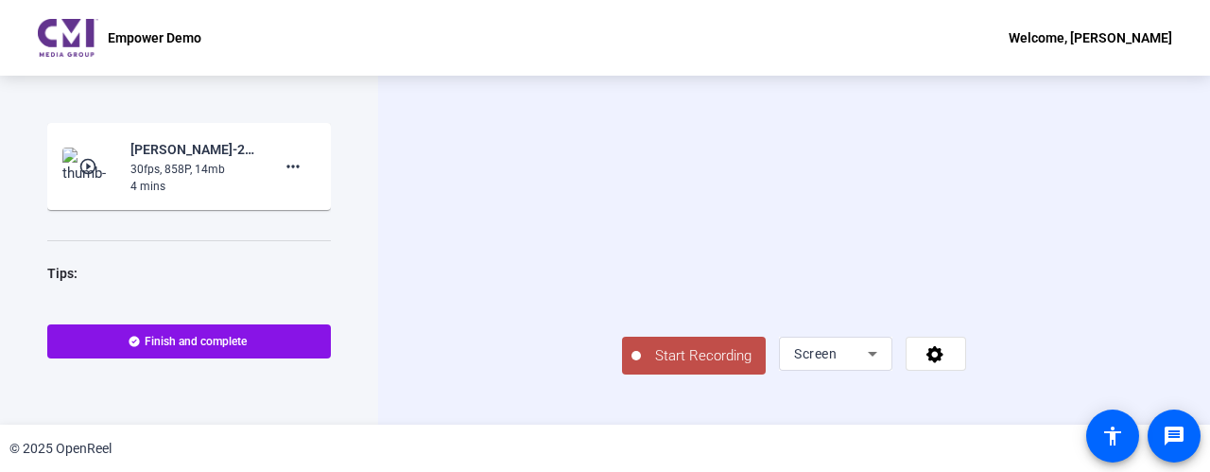
scroll to position [66, 0]
click at [641, 367] on span "Start Recording" at bounding box center [703, 356] width 125 height 22
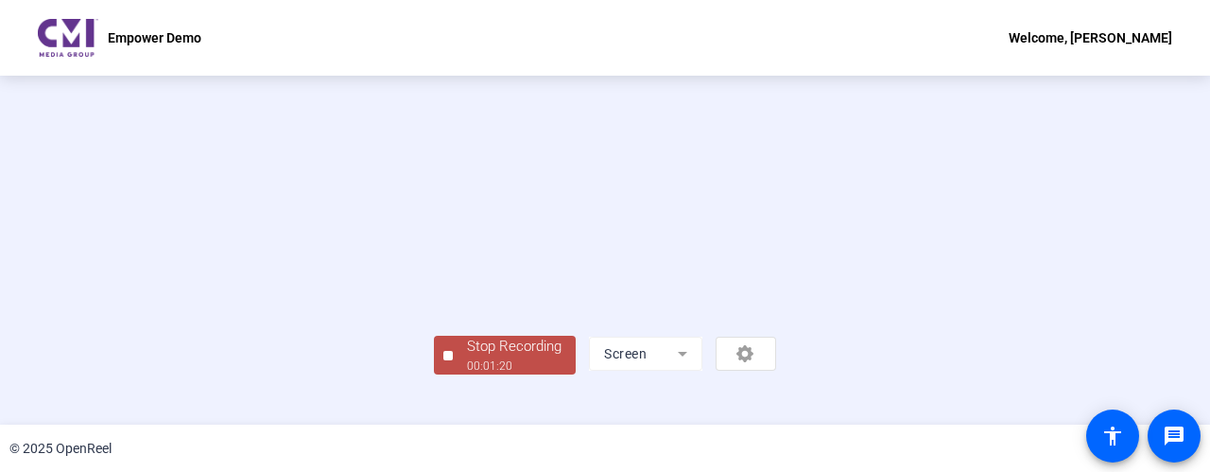
click at [467, 357] on div "Stop Recording" at bounding box center [514, 347] width 95 height 22
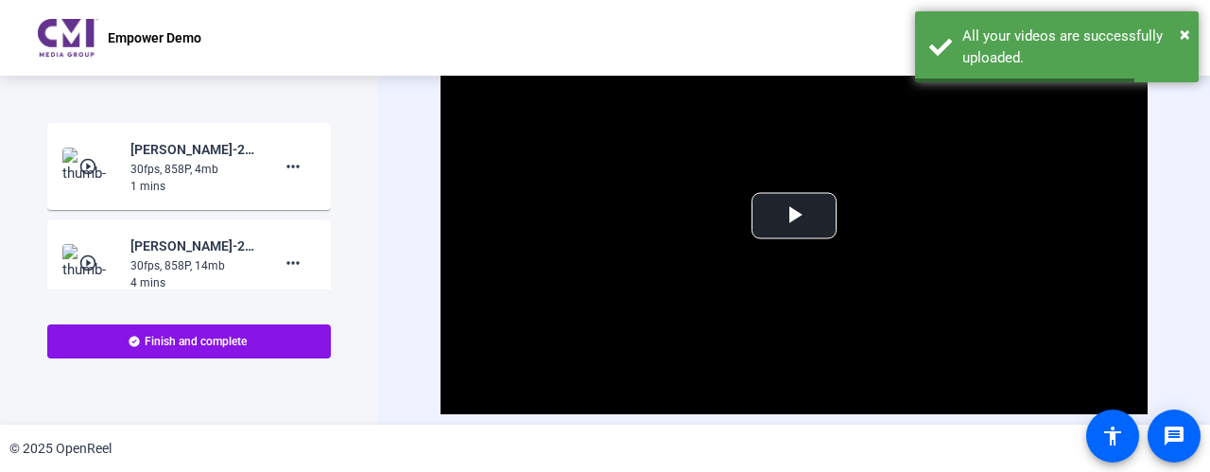
scroll to position [62, 0]
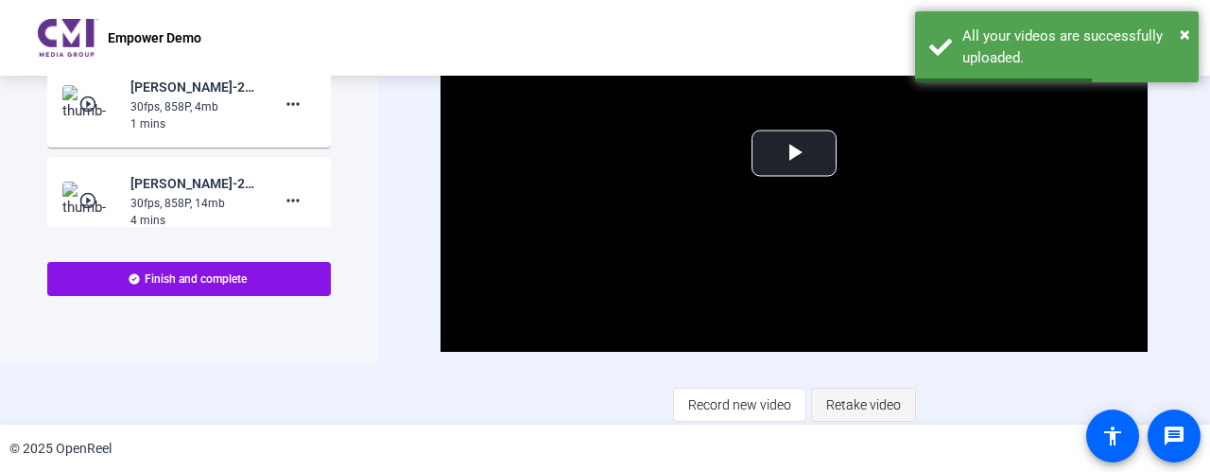
click at [874, 402] on span "Retake video" at bounding box center [863, 405] width 75 height 36
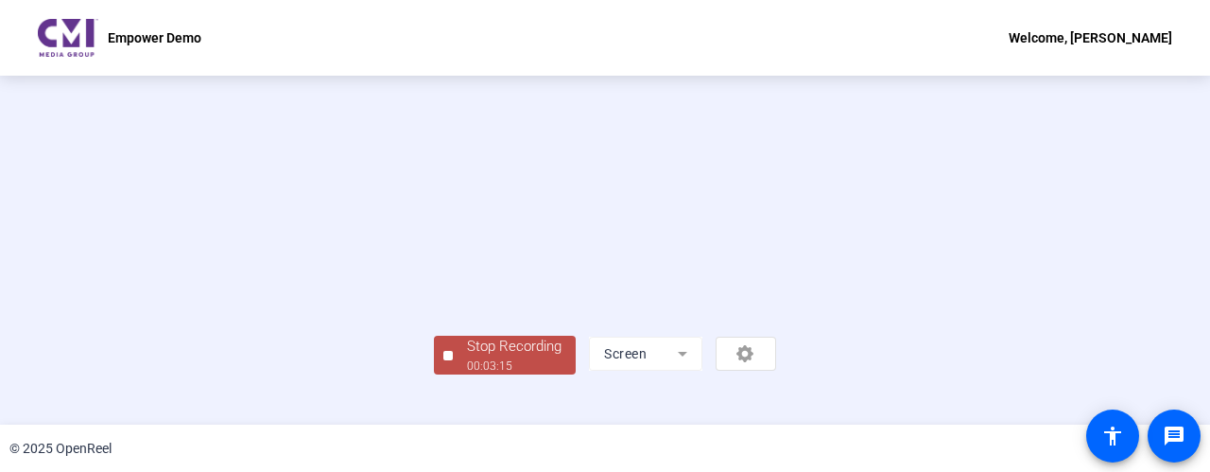
scroll to position [157, 0]
click at [467, 374] on div "00:03:16" at bounding box center [514, 365] width 95 height 17
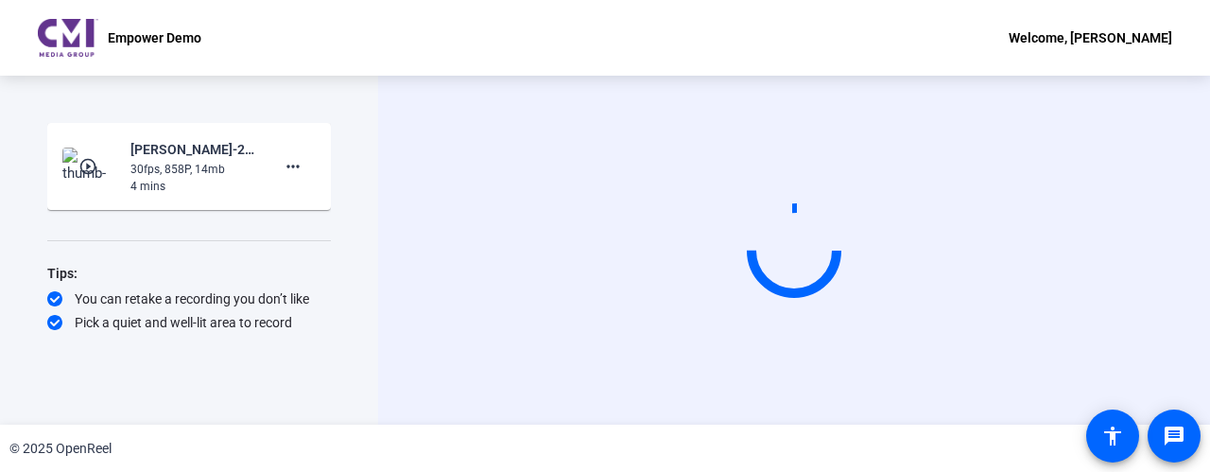
scroll to position [22, 0]
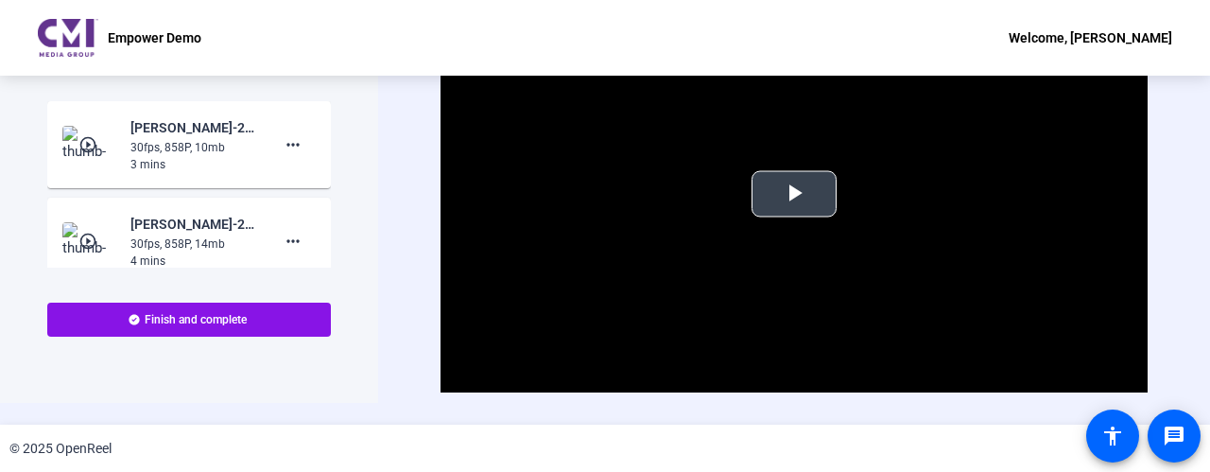
click at [794, 194] on span "Video Player" at bounding box center [794, 194] width 0 height 0
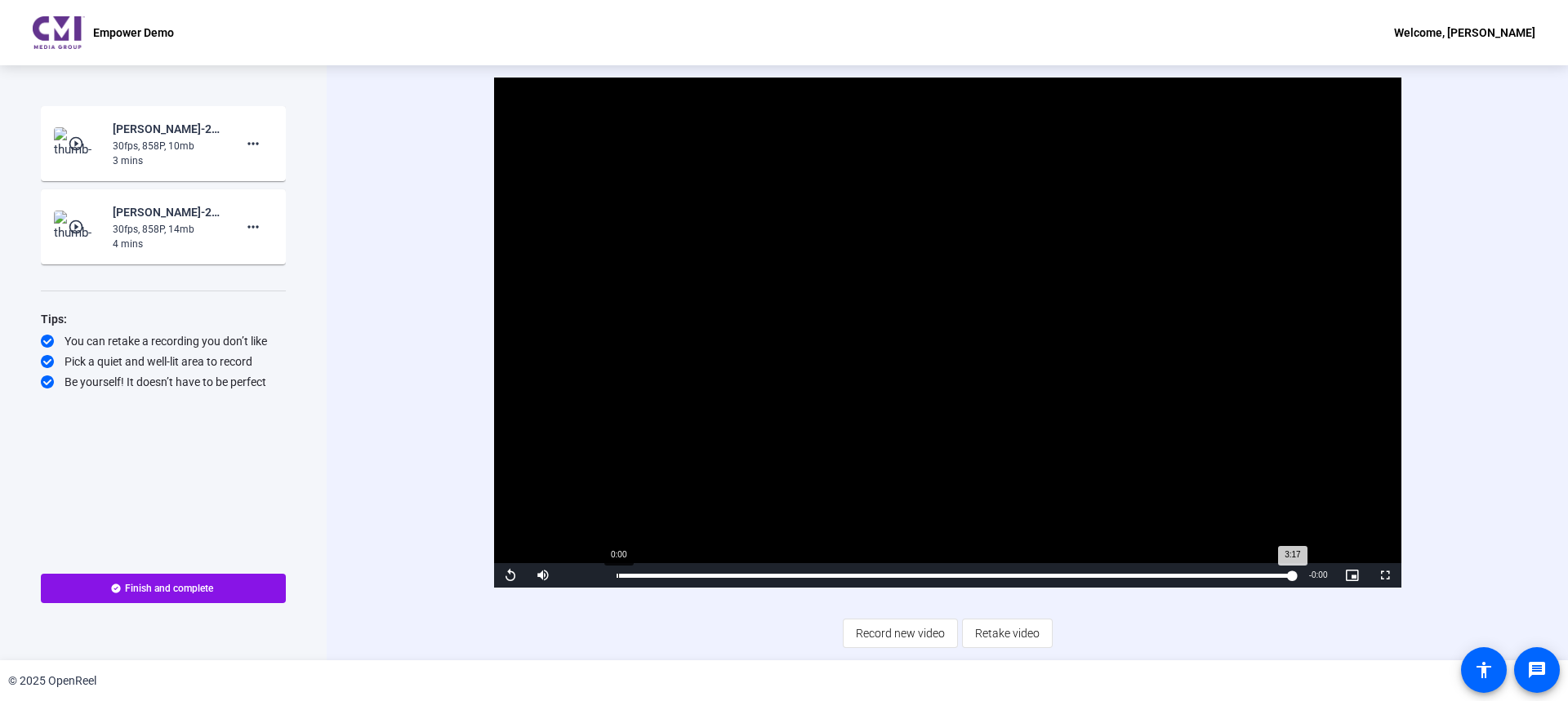
click at [617, 574] on div "Loaded : 100.00% 0:00 3:17" at bounding box center [955, 576] width 676 height 4
click at [509, 575] on span "Video Player" at bounding box center [511, 575] width 33 height 0
click at [1035, 639] on span "Retake video" at bounding box center [1007, 634] width 65 height 31
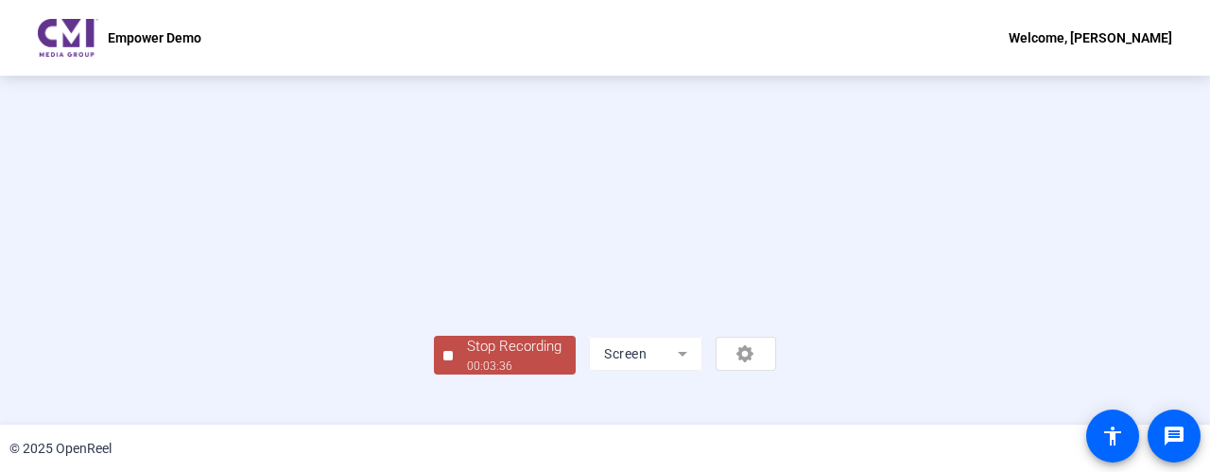
click at [467, 357] on div "Stop Recording" at bounding box center [514, 347] width 95 height 22
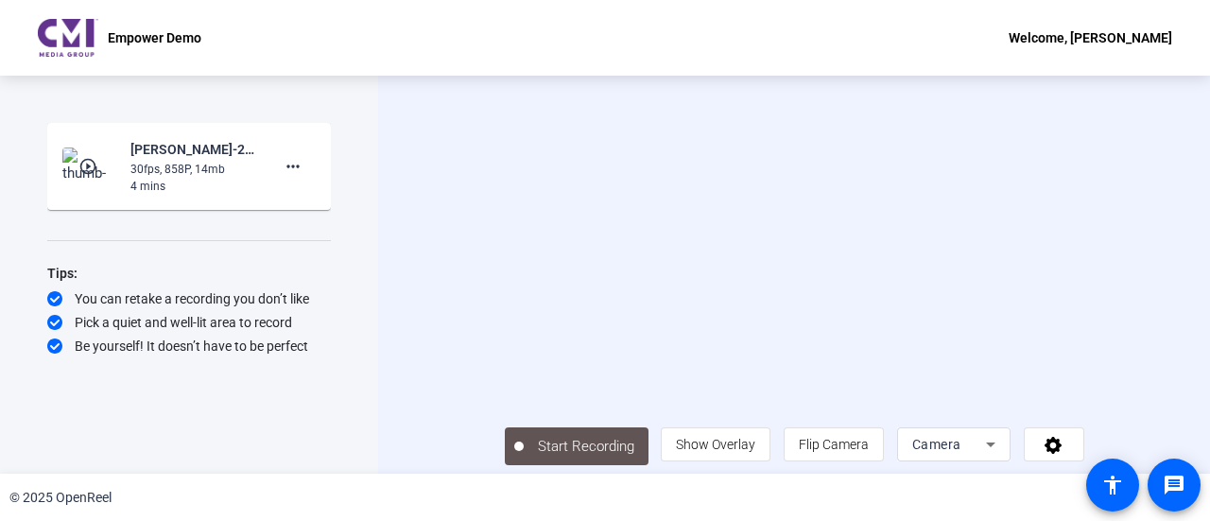
scroll to position [42, 0]
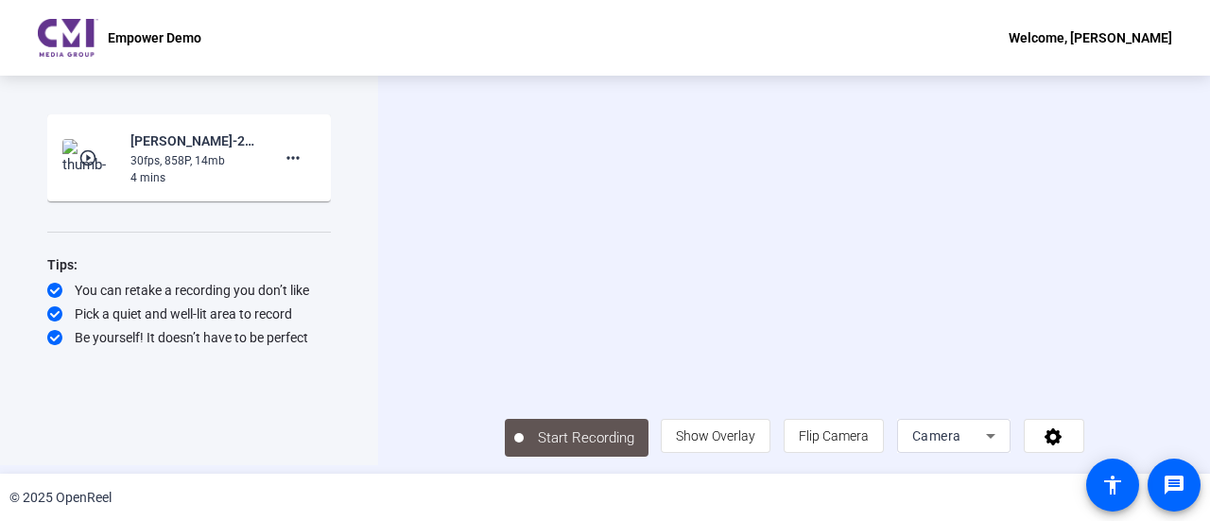
click at [995, 424] on div "Camera" at bounding box center [953, 436] width 83 height 34
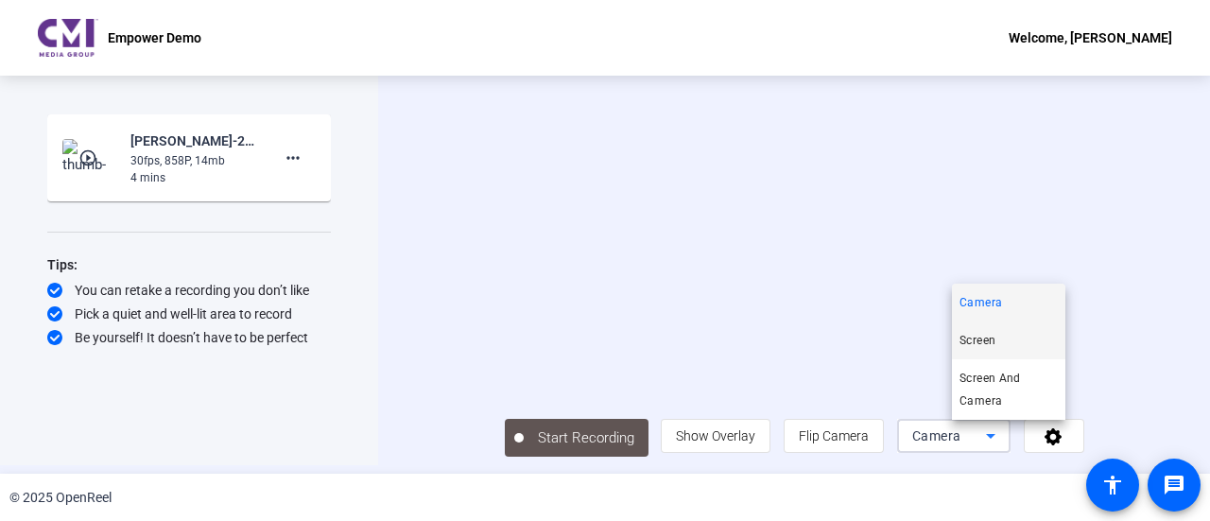
click at [998, 345] on mat-option "Screen" at bounding box center [1008, 340] width 113 height 38
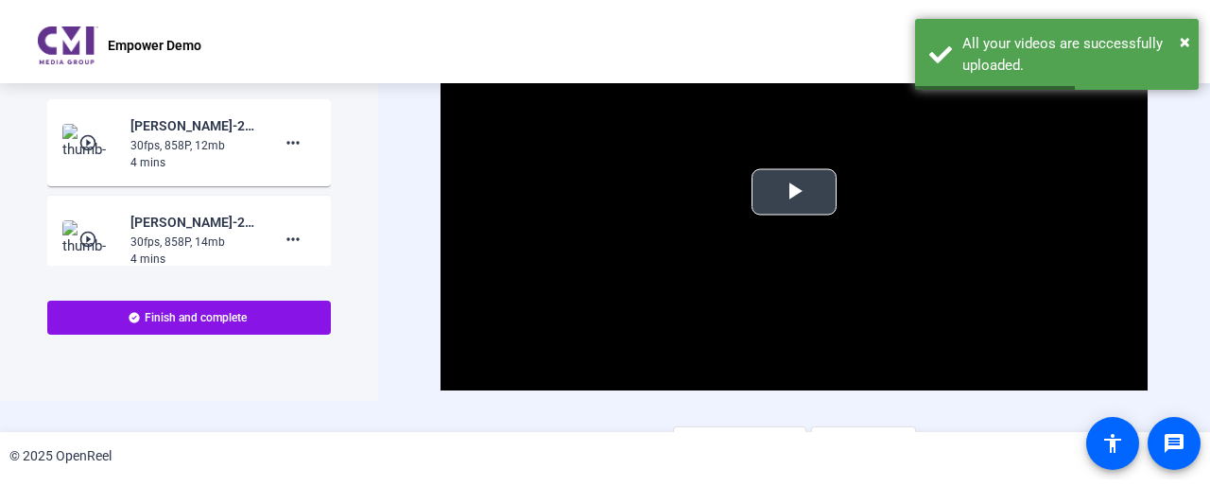
scroll to position [62, 0]
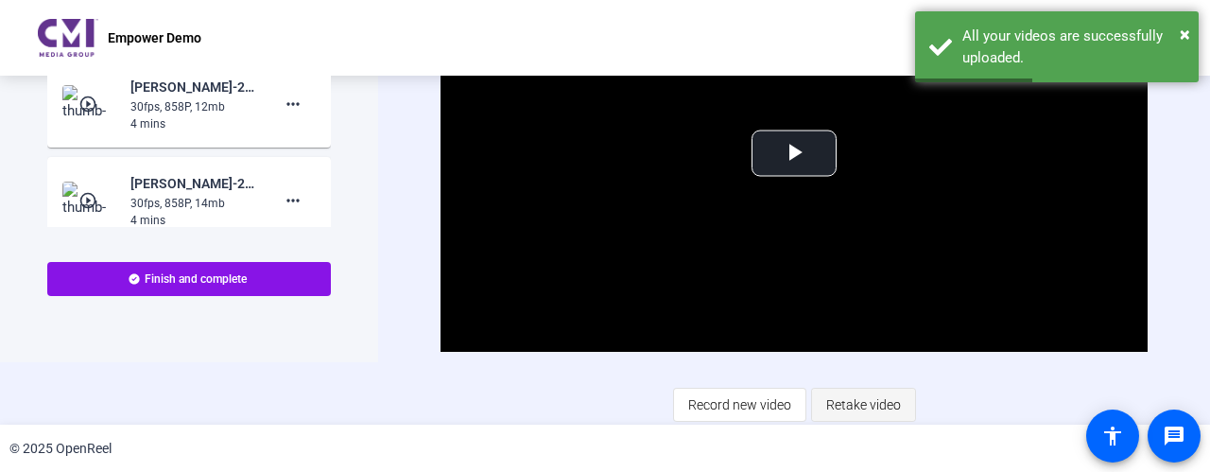
click at [879, 400] on span "Retake video" at bounding box center [863, 405] width 75 height 36
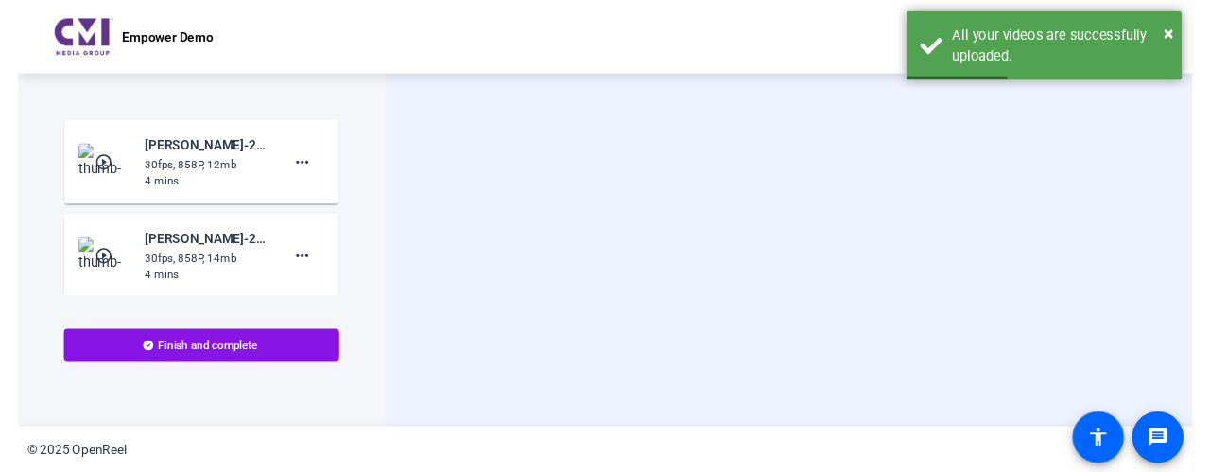
scroll to position [0, 0]
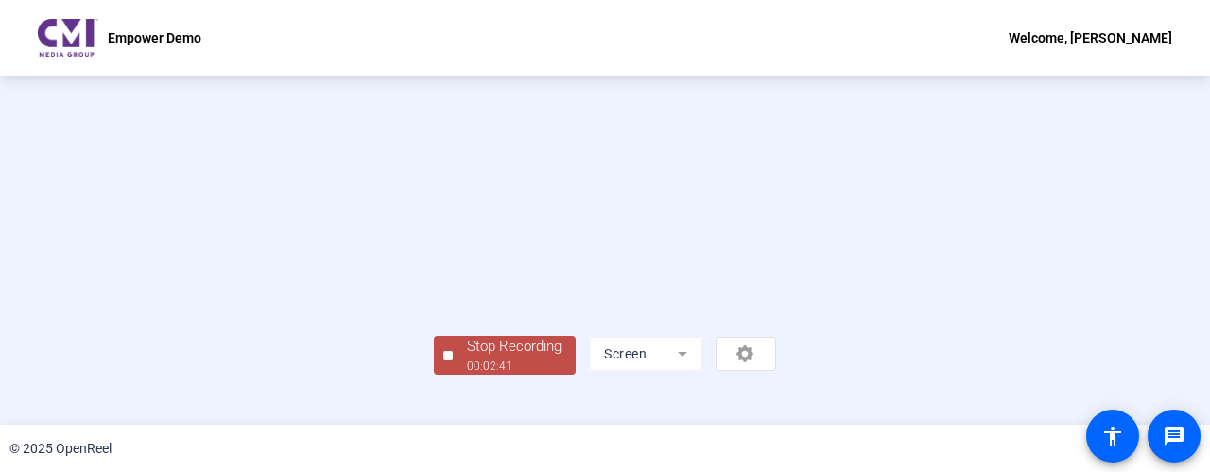
click at [467, 357] on div "Stop Recording" at bounding box center [514, 347] width 95 height 22
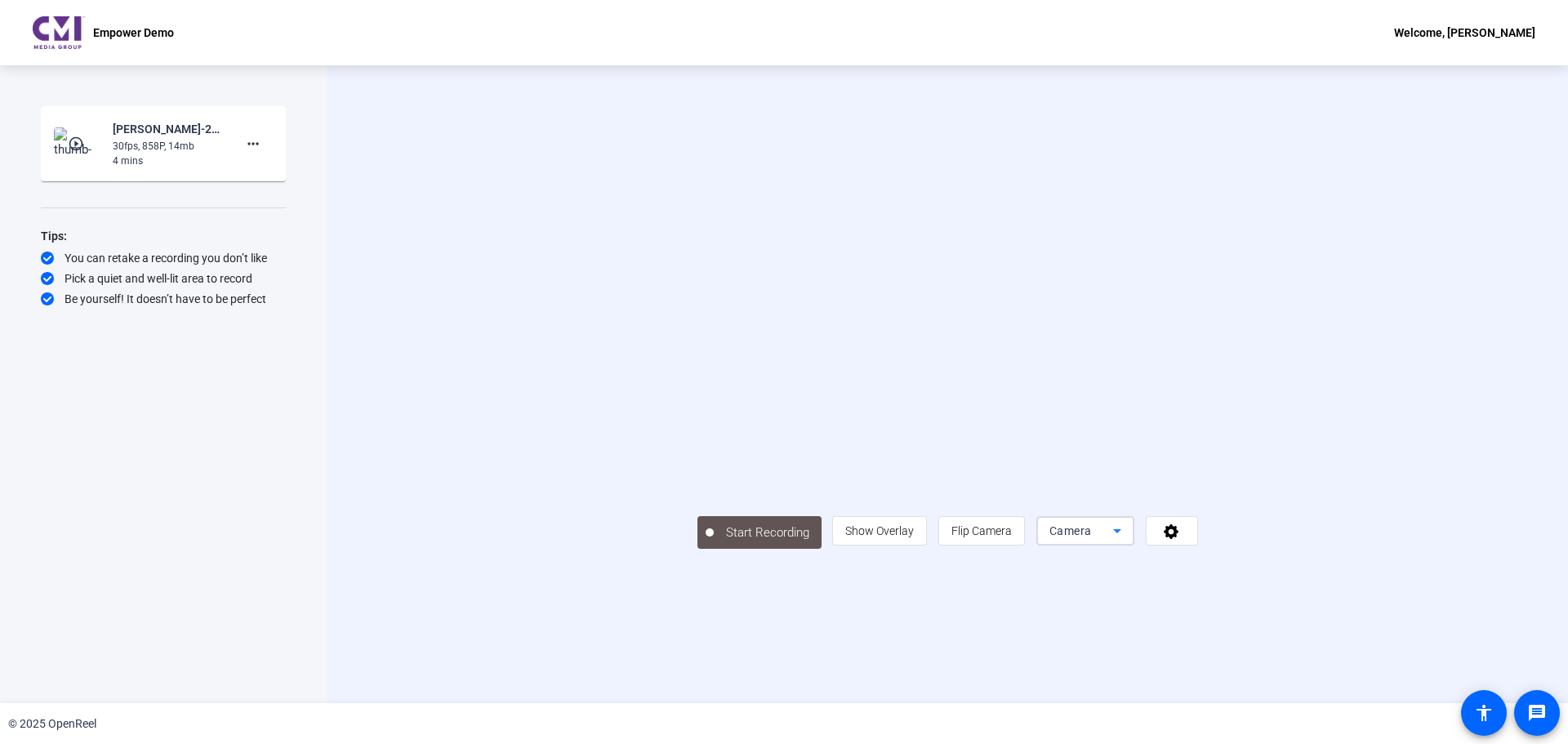
click at [1114, 541] on div "Camera" at bounding box center [1082, 531] width 64 height 20
click at [1266, 572] on span "Screen" at bounding box center [1262, 562] width 31 height 20
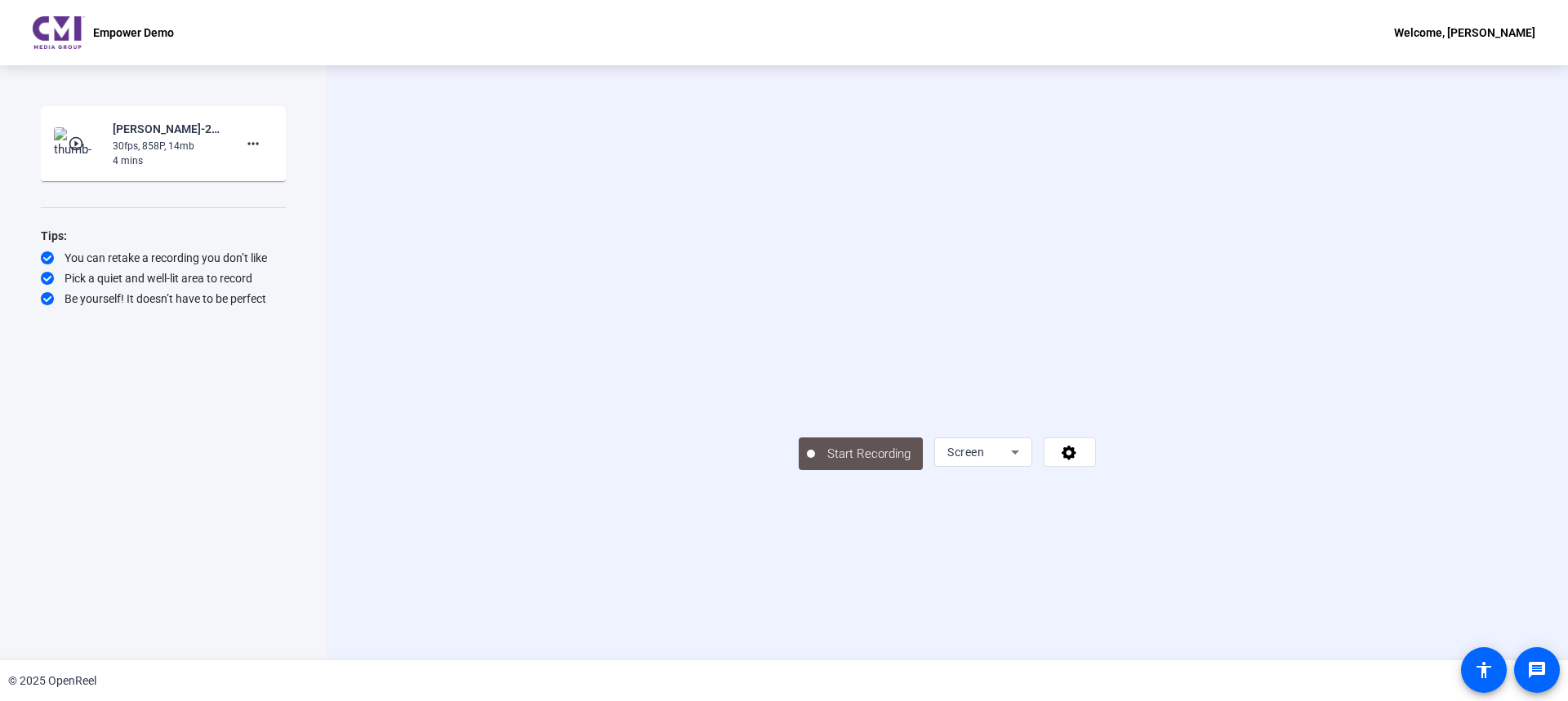
click at [799, 319] on video at bounding box center [948, 338] width 297 height 167
click at [844, 422] on video at bounding box center [948, 338] width 297 height 167
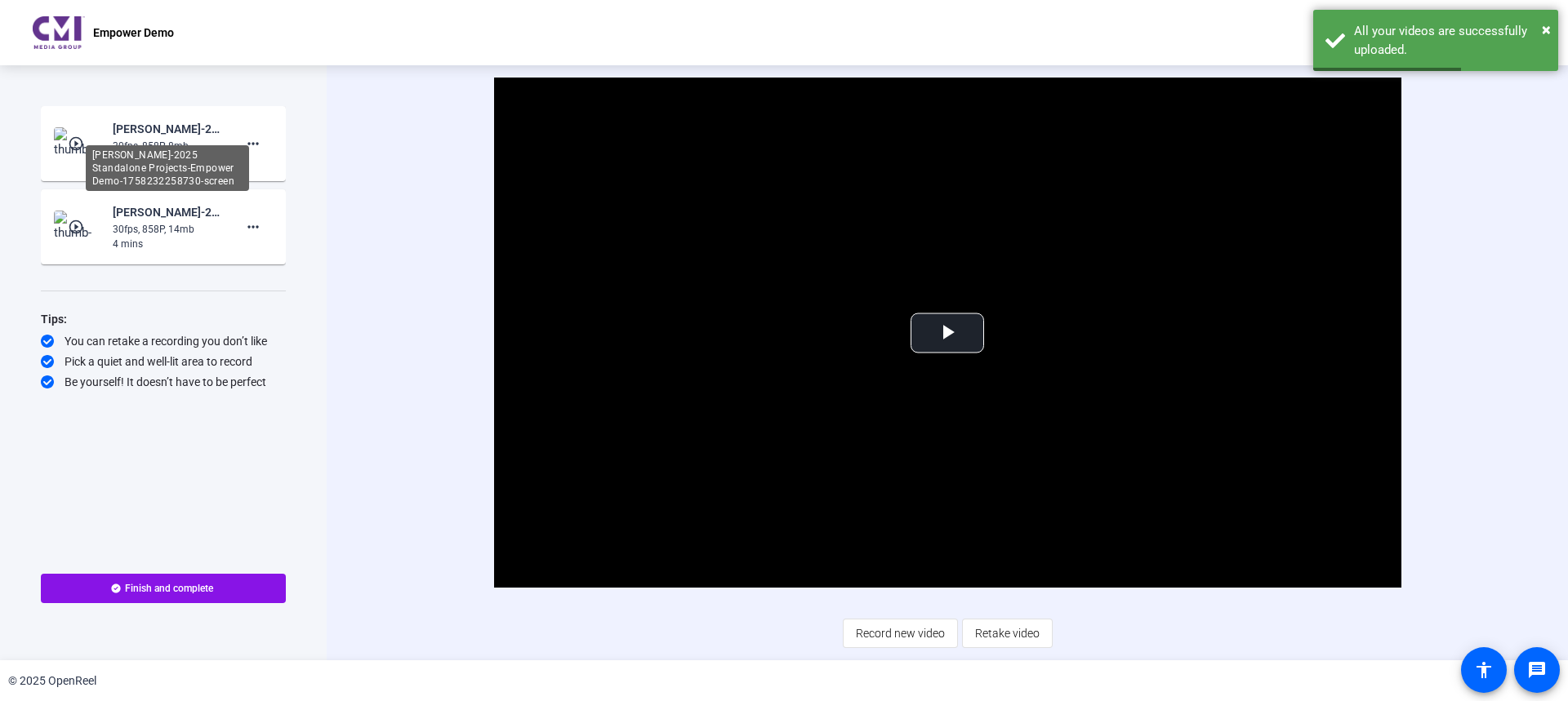
click at [187, 120] on div "Deb Jakubicki-2025 Standalone Projects-Empower Demo-1758232258730-screen" at bounding box center [167, 129] width 110 height 20
click at [948, 333] on span "Video Player" at bounding box center [948, 333] width 0 height 0
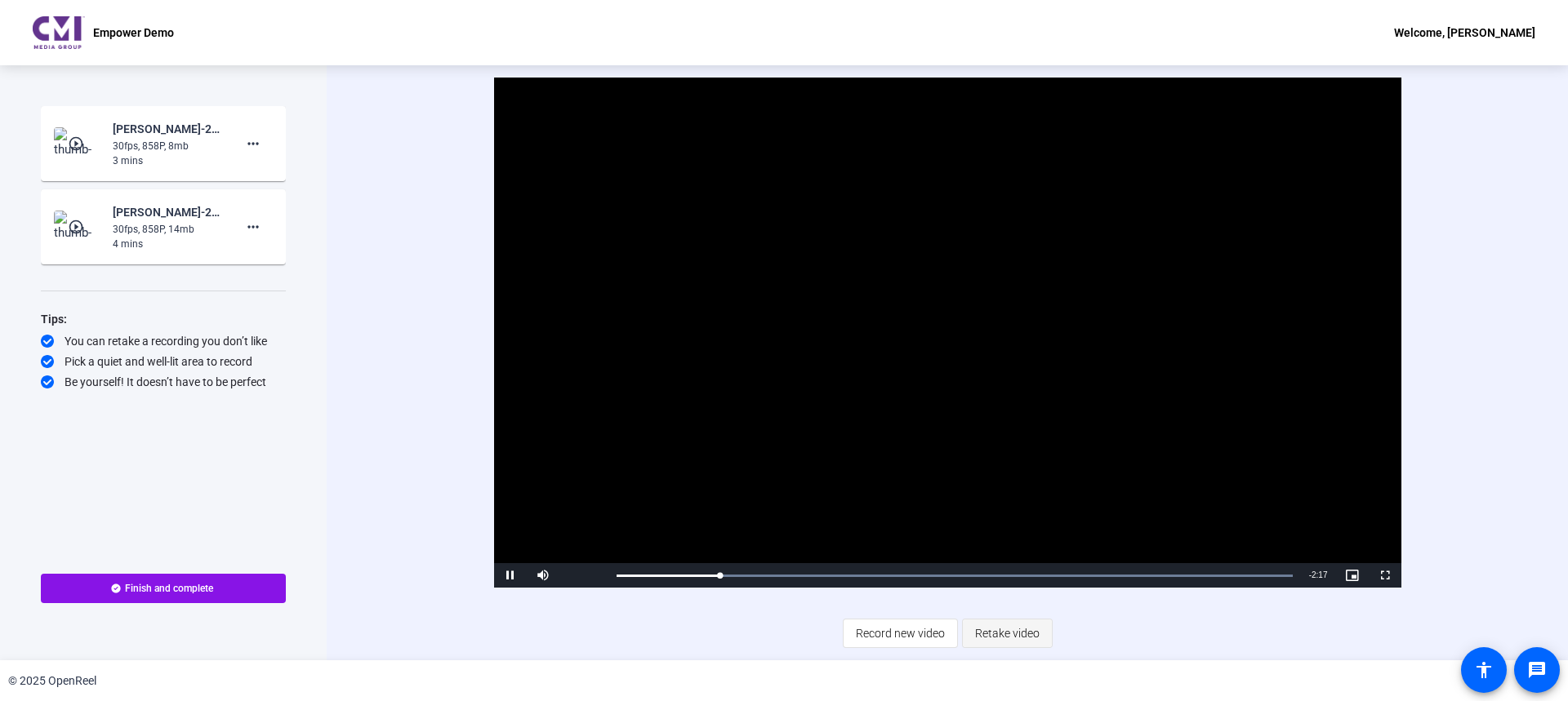
click at [1010, 641] on span "Retake video" at bounding box center [1007, 634] width 65 height 31
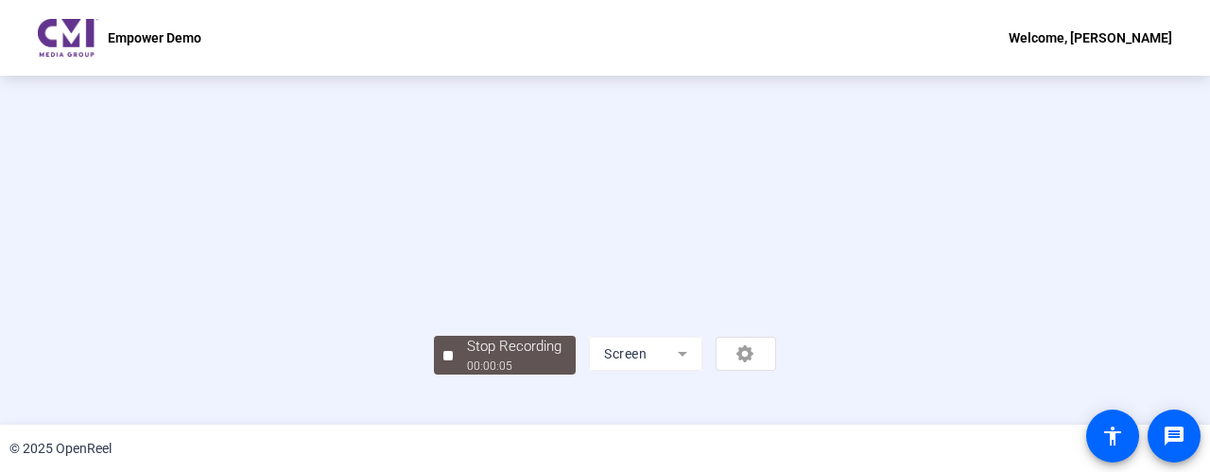
scroll to position [157, 0]
click at [453, 374] on span "Stop Recording 00:00:06" at bounding box center [514, 355] width 123 height 39
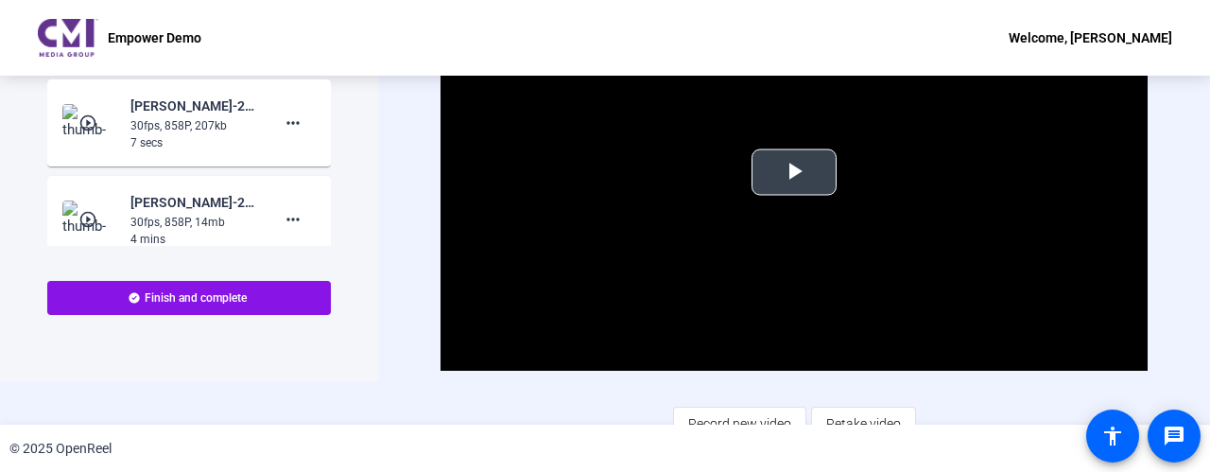
scroll to position [62, 0]
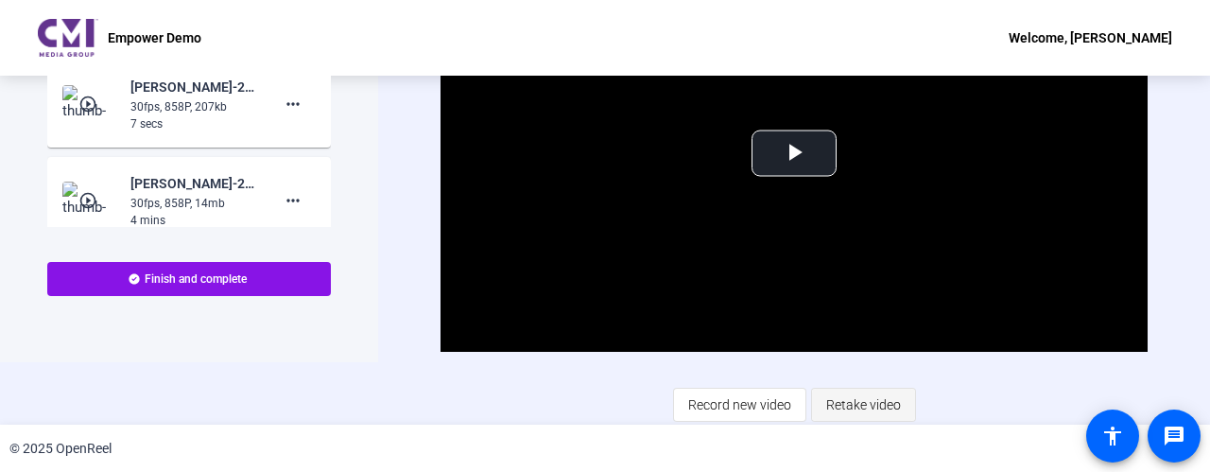
click at [877, 409] on span "Retake video" at bounding box center [863, 405] width 75 height 36
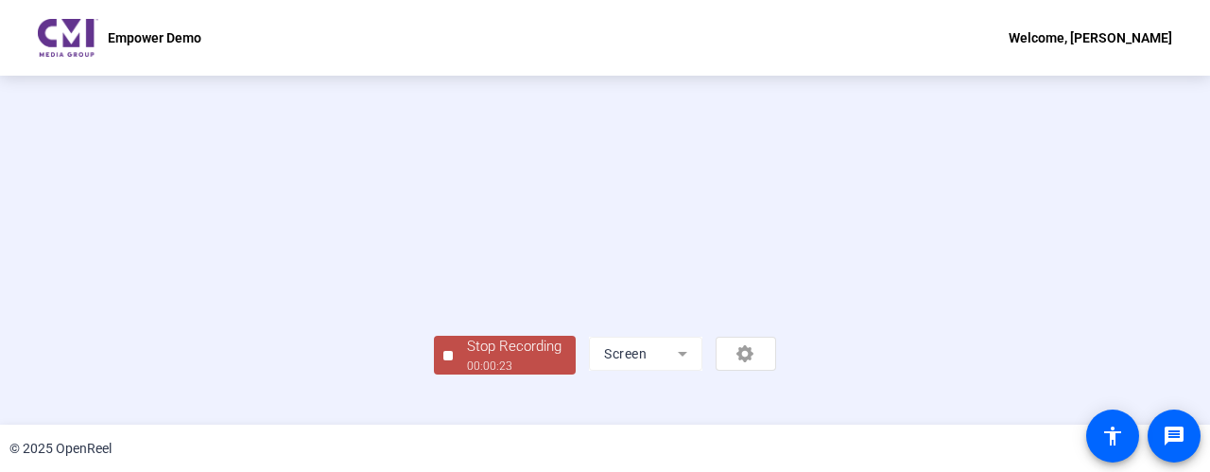
scroll to position [157, 0]
click at [467, 357] on div "Stop Recording" at bounding box center [514, 347] width 95 height 22
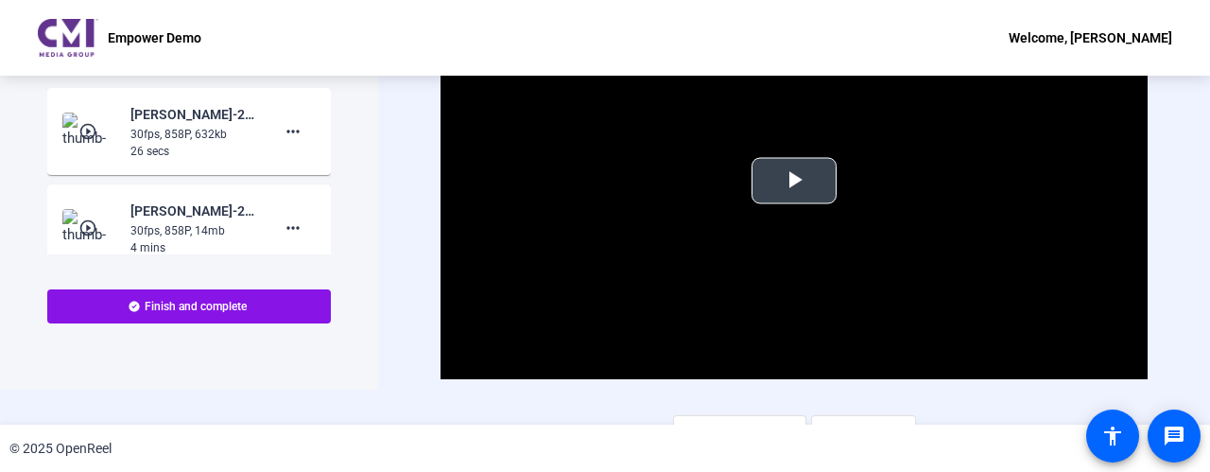
scroll to position [62, 0]
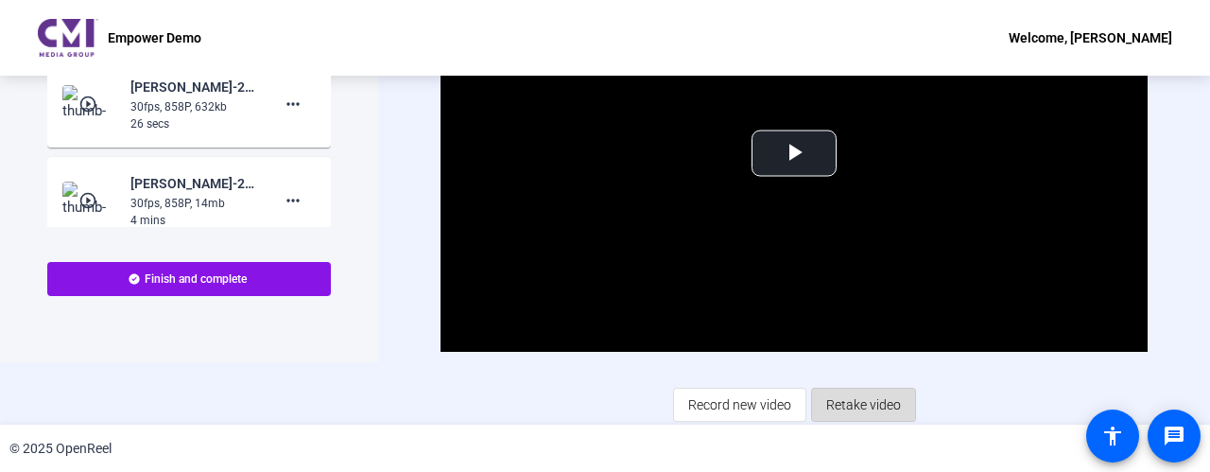
click at [879, 397] on span "Retake video" at bounding box center [863, 405] width 75 height 36
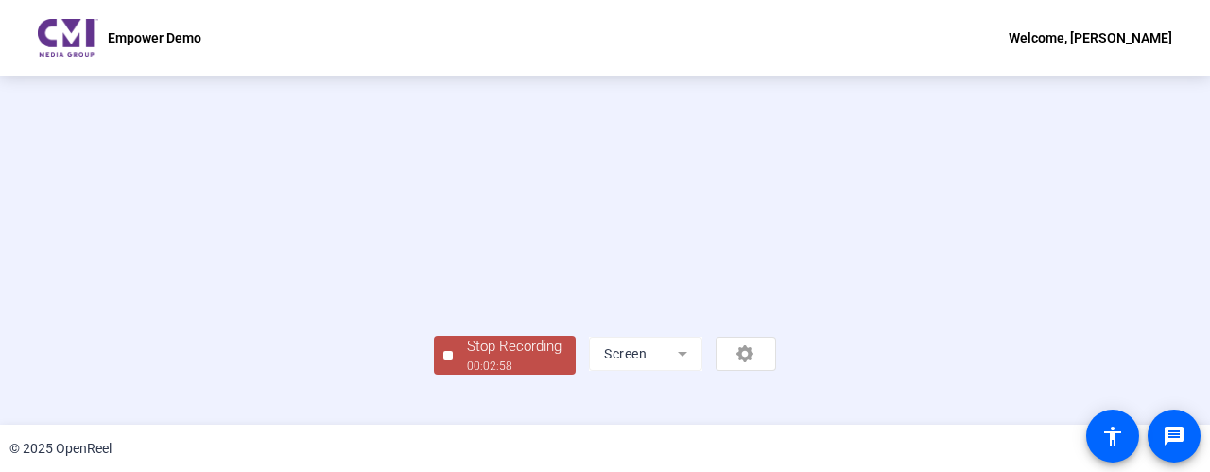
scroll to position [157, 0]
click at [467, 357] on div "Stop Recording" at bounding box center [514, 347] width 95 height 22
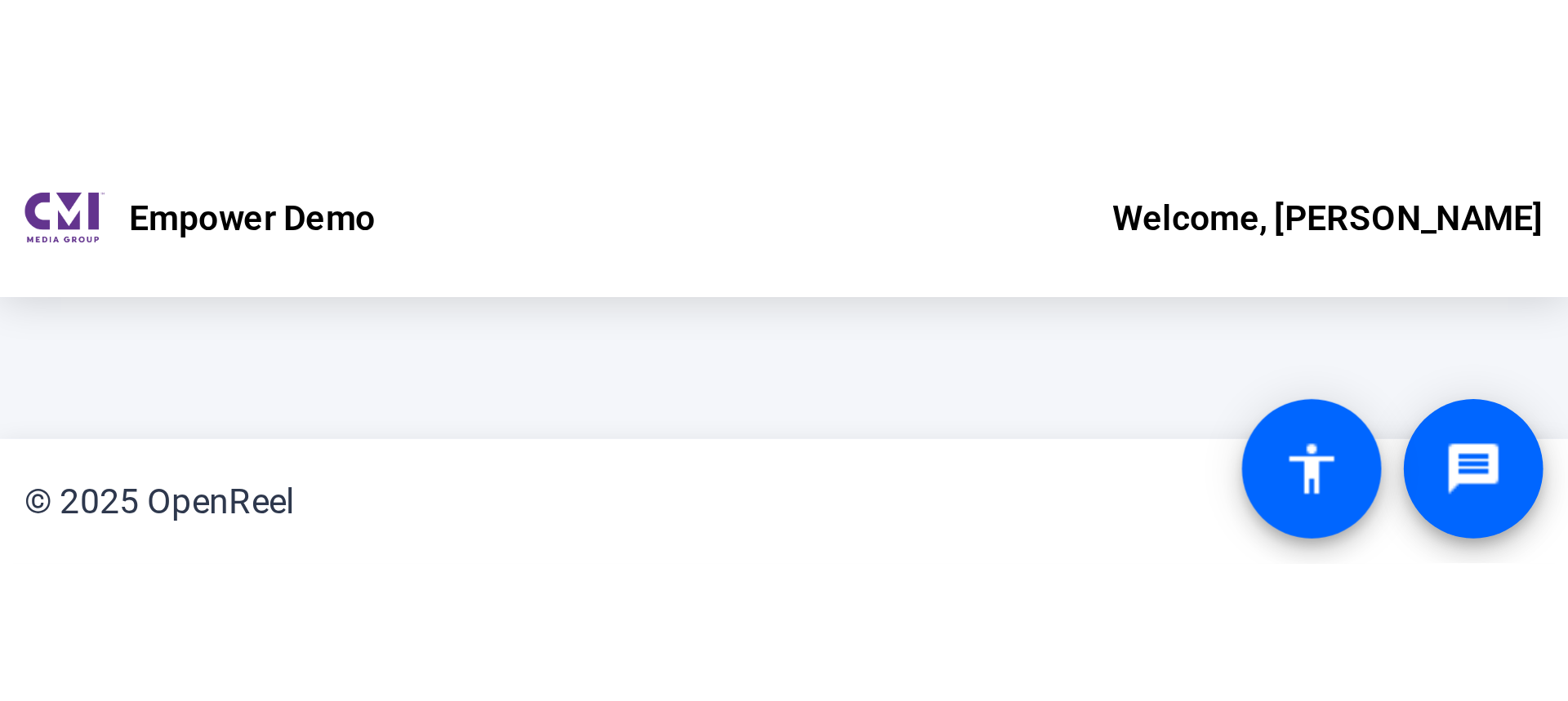
scroll to position [0, 0]
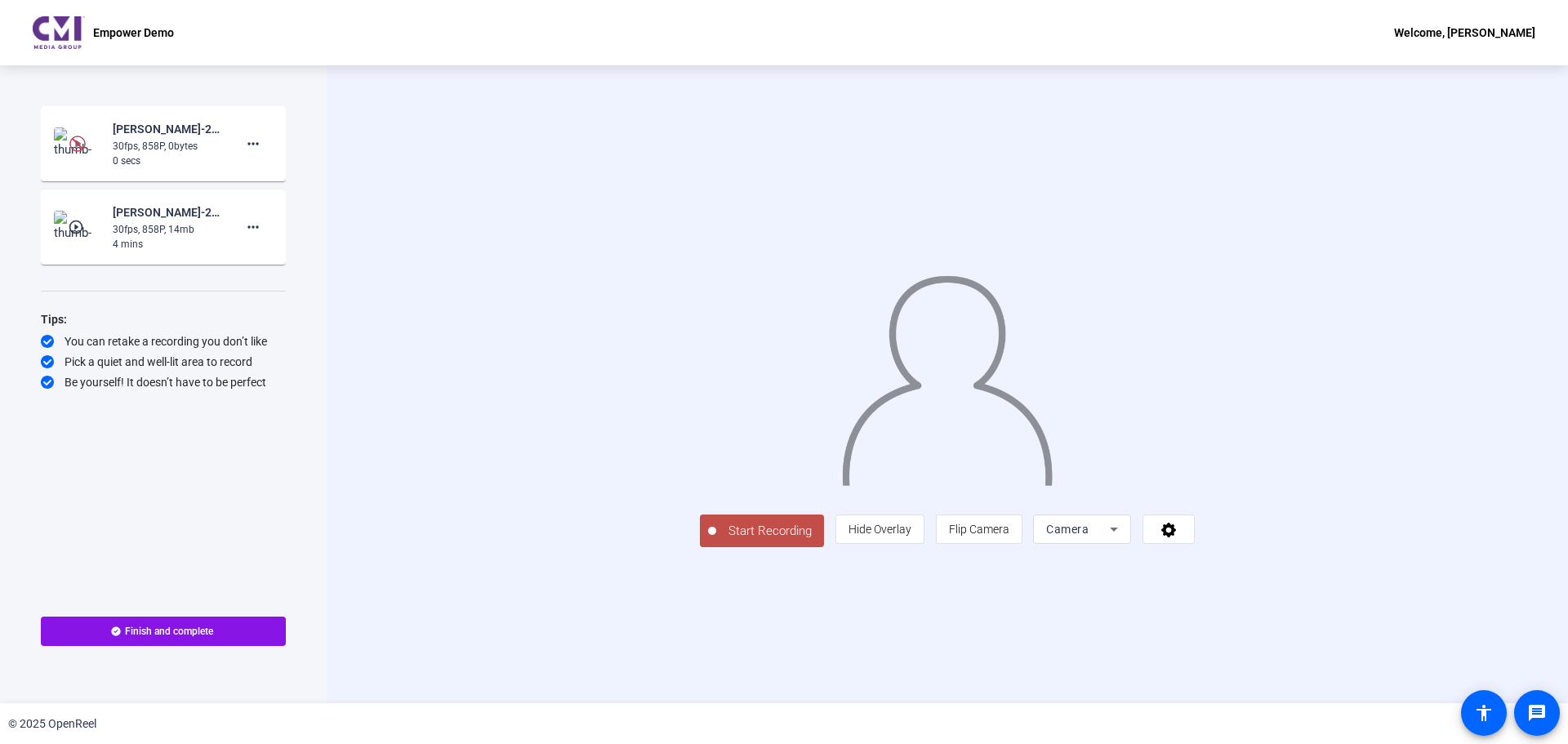
click at [1089, 536] on span "Camera" at bounding box center [1067, 529] width 42 height 13
click at [1266, 561] on span "Screen" at bounding box center [1262, 562] width 31 height 20
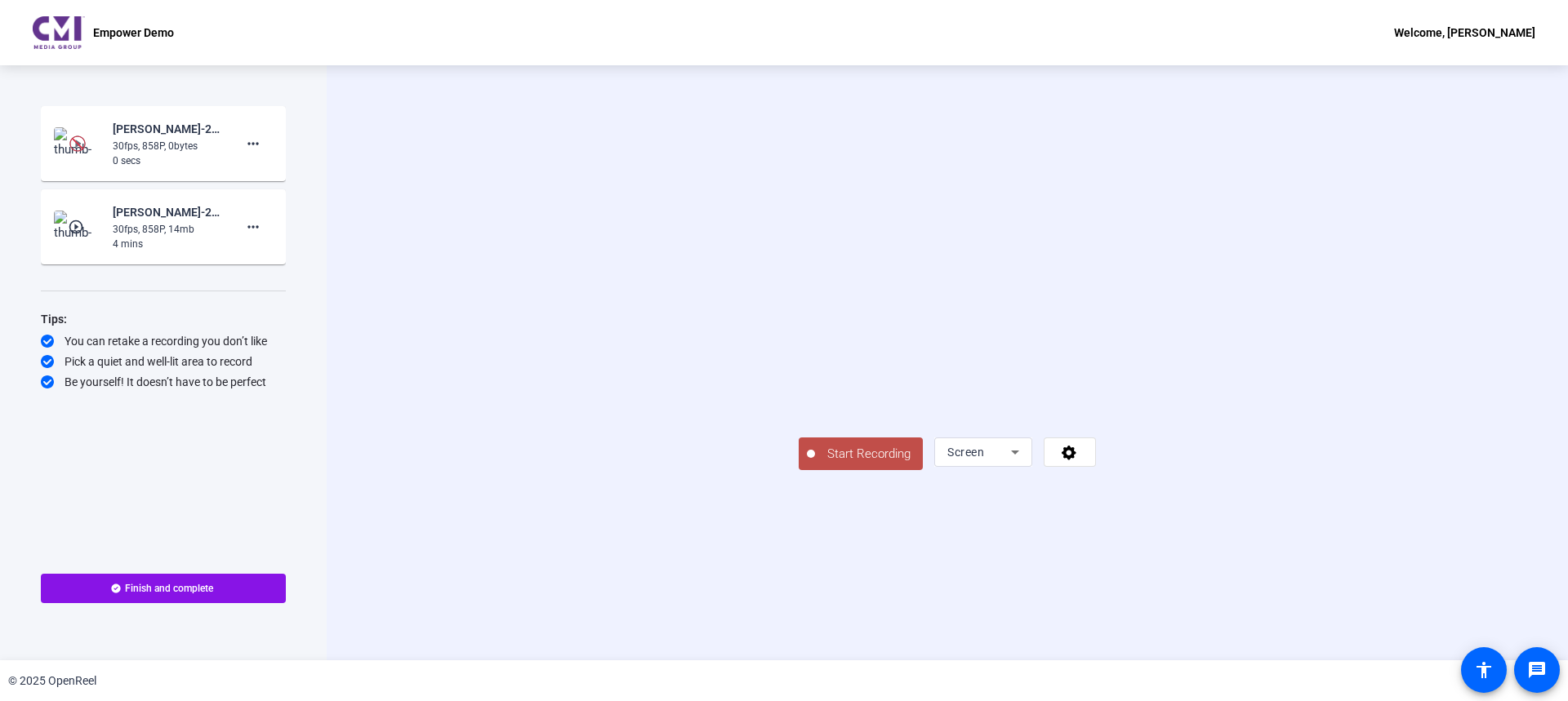
click at [185, 142] on div "30fps, 858P, 0bytes" at bounding box center [167, 146] width 110 height 15
click at [128, 135] on div "[PERSON_NAME]-2025 Standalone Projects-Empower Demo-1758232839735-screen" at bounding box center [167, 129] width 110 height 20
click at [81, 146] on img at bounding box center [77, 143] width 16 height 16
click at [67, 145] on img at bounding box center [78, 143] width 48 height 33
click at [160, 151] on div "30fps, 858P, 0bytes" at bounding box center [167, 146] width 110 height 15
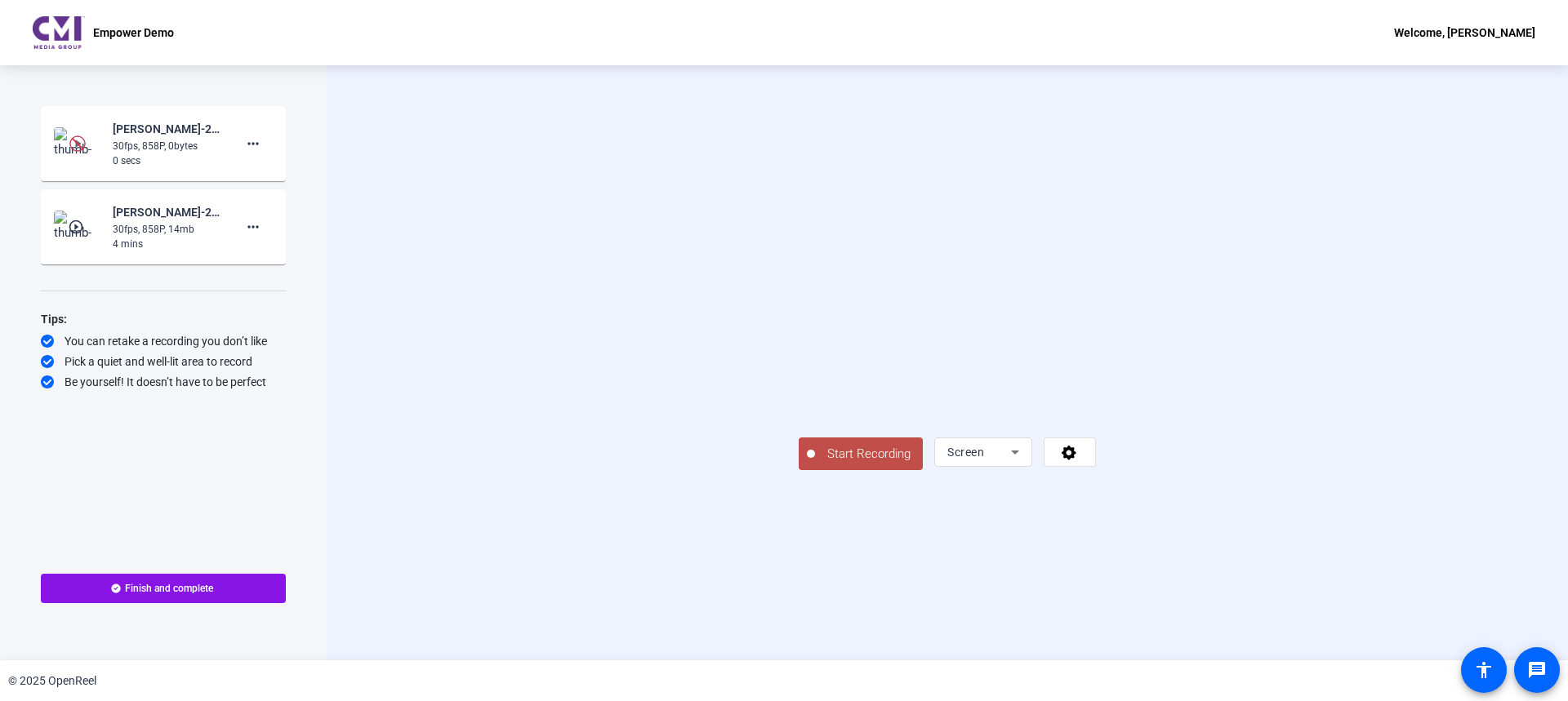
click at [67, 142] on img at bounding box center [78, 143] width 48 height 33
click at [250, 146] on mat-icon "more_horiz" at bounding box center [253, 143] width 20 height 20
click at [405, 142] on div at bounding box center [784, 350] width 1568 height 701
click at [157, 148] on div "30fps, 858P, 9mb" at bounding box center [167, 146] width 110 height 15
click at [91, 146] on img at bounding box center [78, 143] width 48 height 33
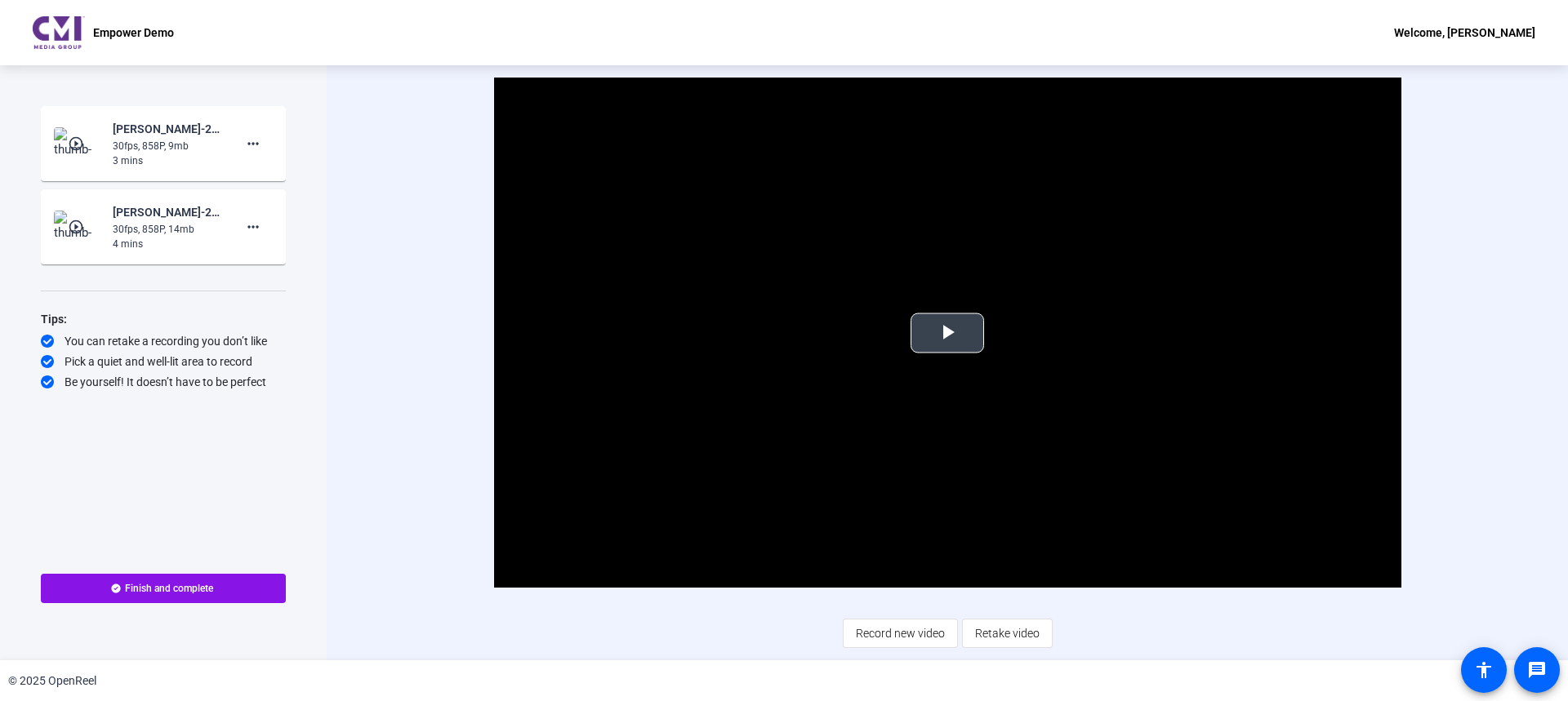
click at [948, 333] on span "Video Player" at bounding box center [948, 333] width 0 height 0
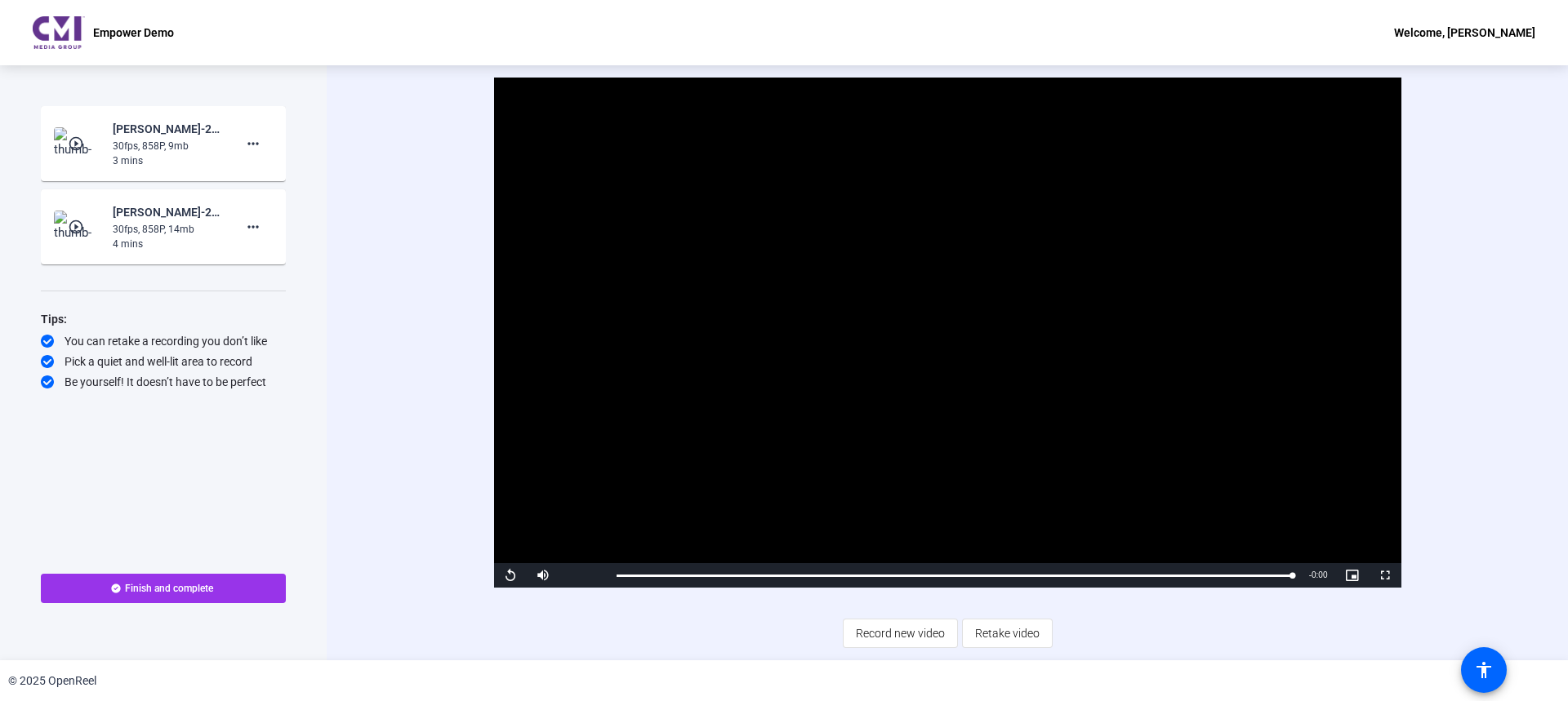
click at [199, 592] on span "Finish and complete" at bounding box center [169, 588] width 88 height 13
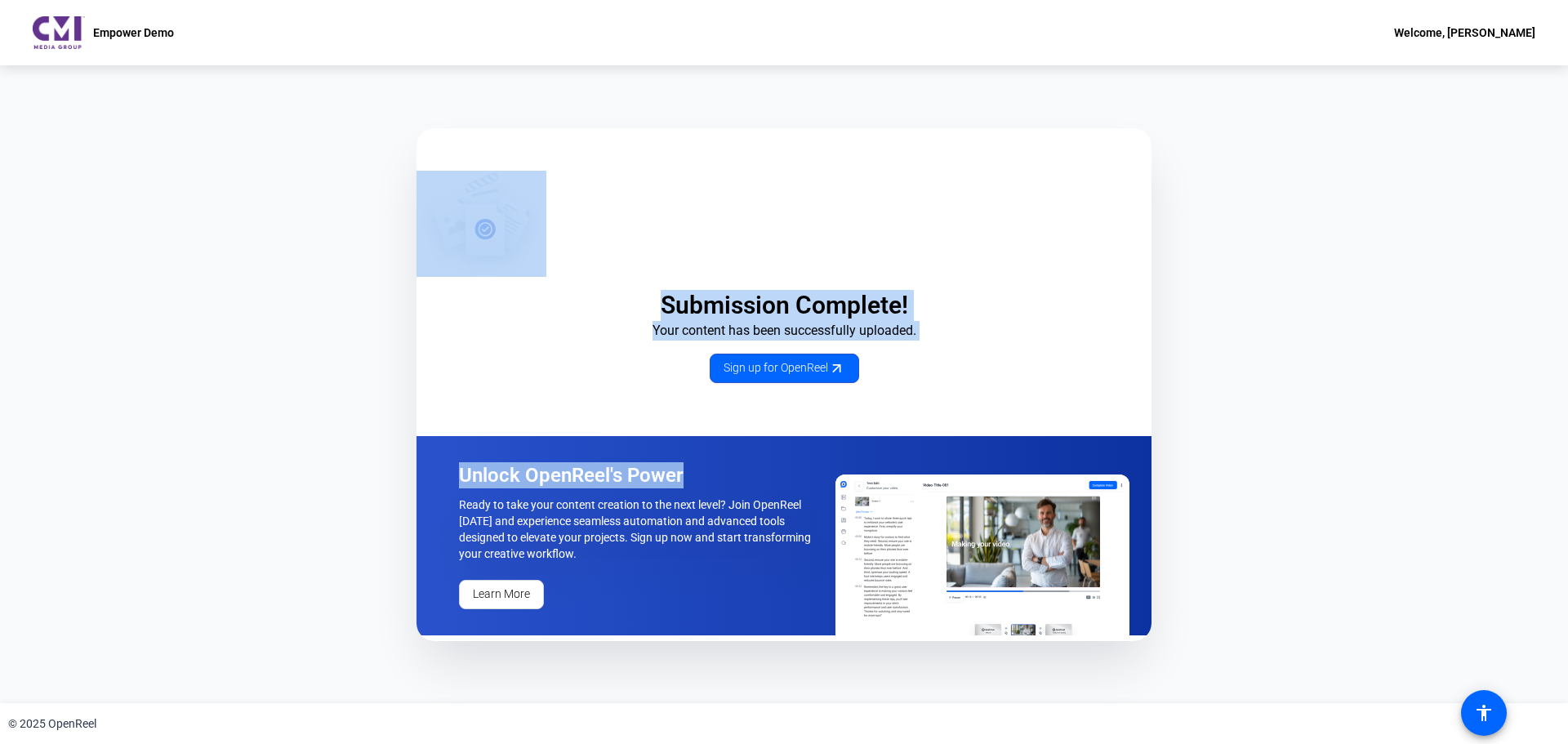
drag, startPoint x: 282, startPoint y: 245, endPoint x: 1293, endPoint y: 477, distance: 1037.3
click at [1293, 477] on div "Submission Complete! Your content has been successfully uploaded. Sign up for O…" at bounding box center [784, 385] width 1568 height 638
click at [269, 309] on div "Submission Complete! Your content has been successfully uploaded. Sign up for O…" at bounding box center [784, 385] width 1568 height 638
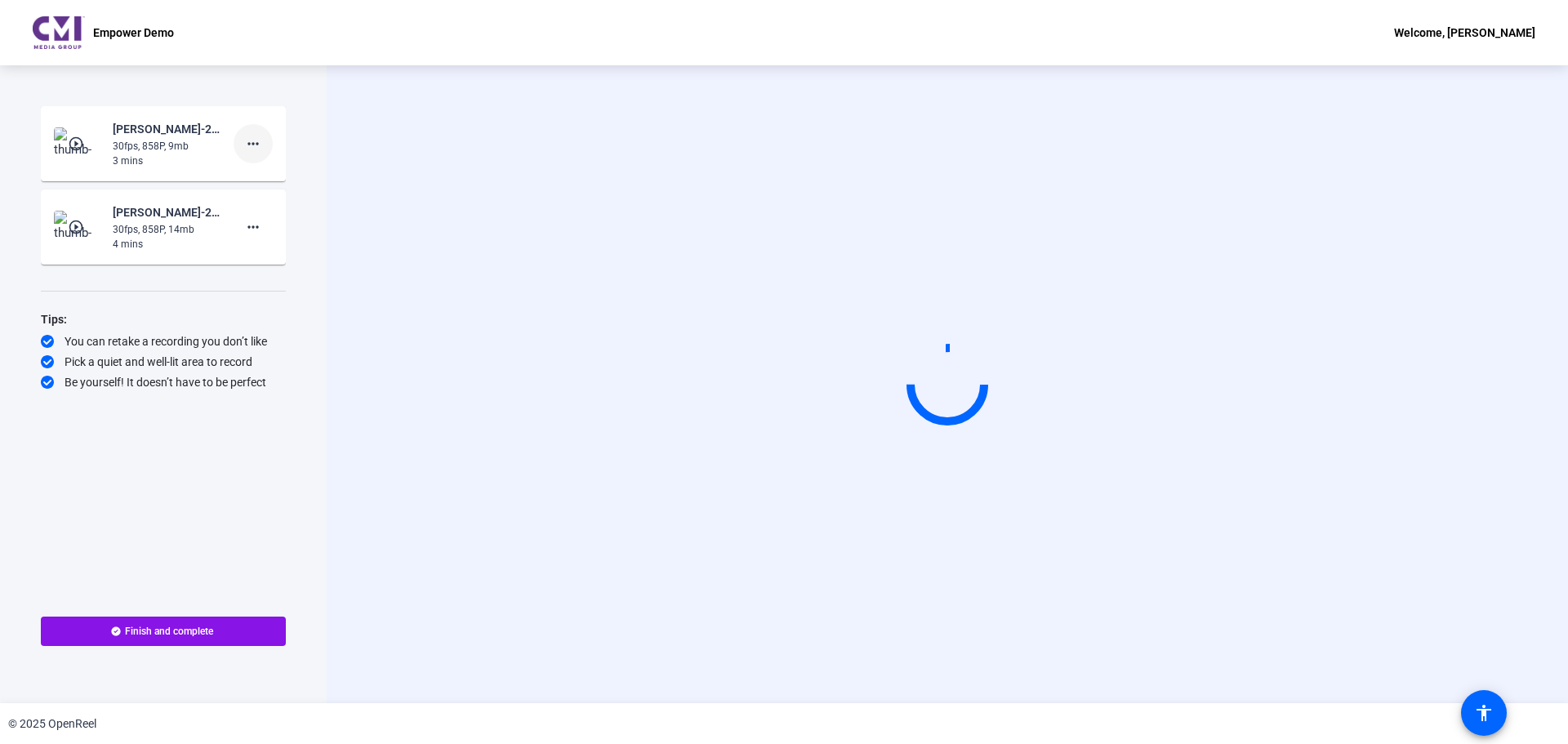
click at [259, 148] on mat-icon "more_horiz" at bounding box center [253, 143] width 20 height 20
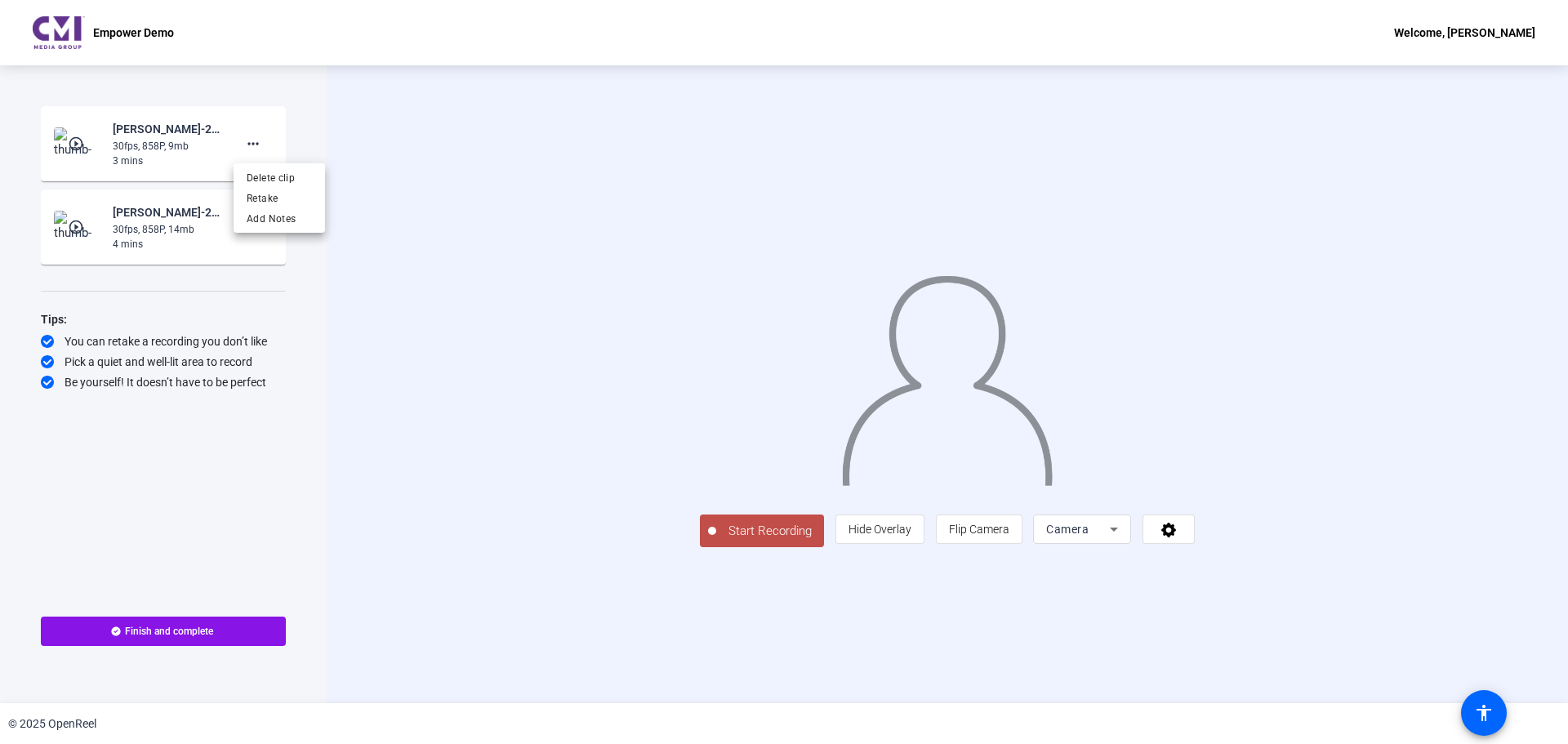
click at [379, 127] on div at bounding box center [784, 372] width 1568 height 744
